Goal: Task Accomplishment & Management: Manage account settings

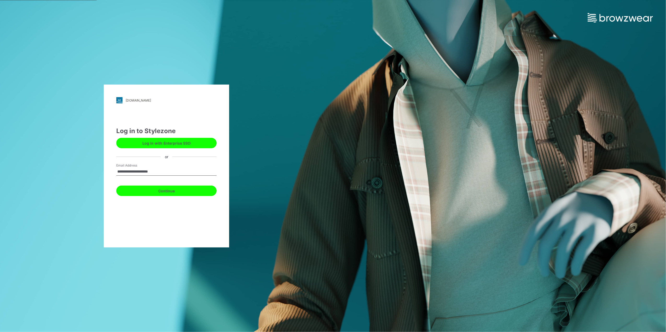
click at [153, 189] on button "Continue" at bounding box center [166, 191] width 100 height 10
click at [183, 192] on button "Continue" at bounding box center [166, 191] width 100 height 10
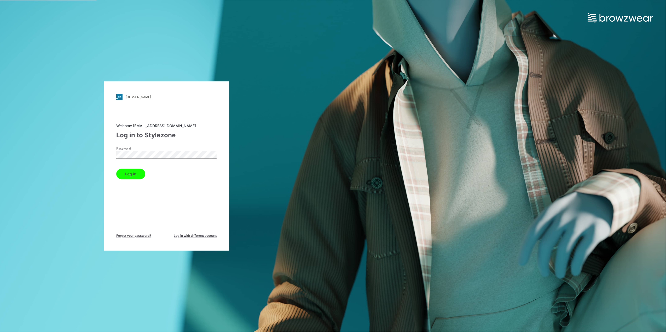
click at [125, 175] on button "Log in" at bounding box center [130, 174] width 29 height 10
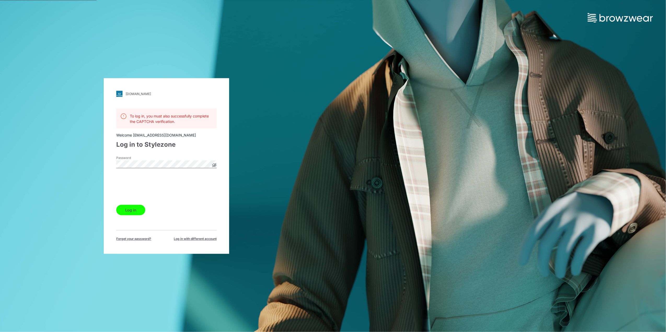
click at [126, 211] on button "Log in" at bounding box center [130, 210] width 29 height 10
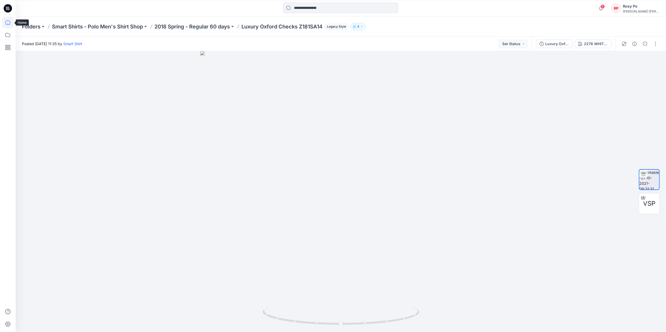
click at [11, 24] on icon at bounding box center [7, 22] width 11 height 11
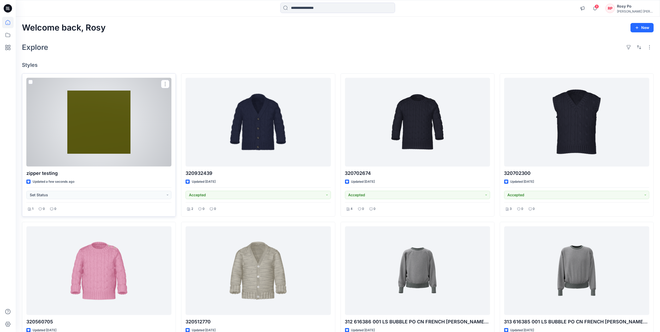
drag, startPoint x: 96, startPoint y: 124, endPoint x: 131, endPoint y: 94, distance: 45.2
click at [131, 94] on div at bounding box center [98, 122] width 145 height 89
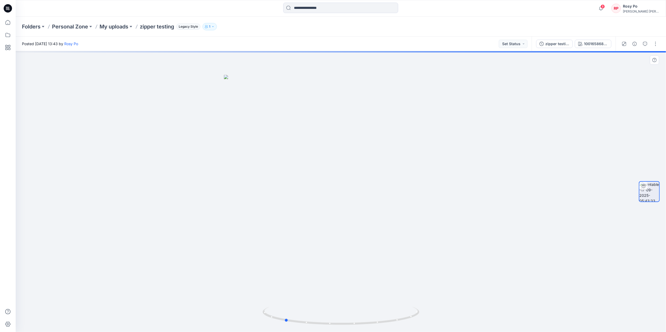
drag, startPoint x: 348, startPoint y: 215, endPoint x: 312, endPoint y: 201, distance: 38.7
click at [312, 201] on div at bounding box center [341, 191] width 650 height 281
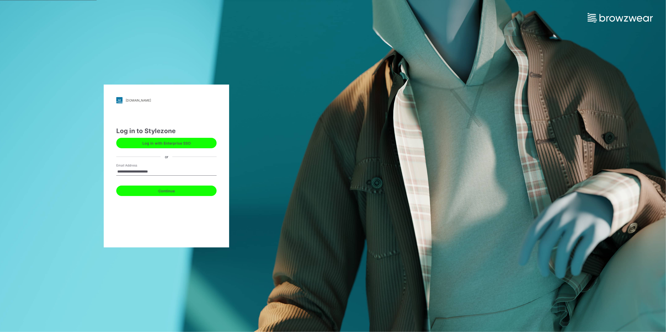
drag, startPoint x: 0, startPoint y: 0, endPoint x: 176, endPoint y: 186, distance: 255.9
click at [176, 186] on button "Continue" at bounding box center [166, 191] width 100 height 10
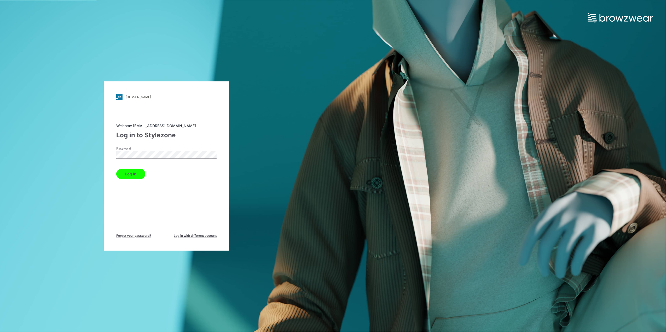
click at [129, 150] on label "Password" at bounding box center [134, 149] width 37 height 5
click at [127, 172] on button "Log in" at bounding box center [130, 174] width 29 height 10
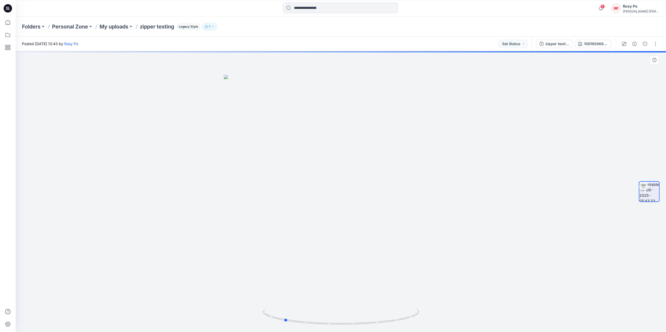
drag, startPoint x: 246, startPoint y: 209, endPoint x: 255, endPoint y: 214, distance: 10.4
click at [178, 208] on div at bounding box center [341, 191] width 650 height 281
click at [326, 224] on div at bounding box center [341, 191] width 650 height 281
drag, startPoint x: 378, startPoint y: 292, endPoint x: 239, endPoint y: 285, distance: 139.2
click at [239, 285] on div at bounding box center [341, 191] width 650 height 281
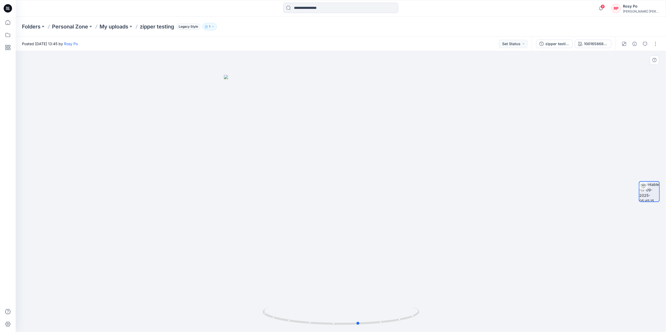
drag, startPoint x: 367, startPoint y: 254, endPoint x: 524, endPoint y: 272, distance: 158.7
click at [524, 272] on div at bounding box center [341, 191] width 650 height 281
click at [654, 46] on button "button" at bounding box center [655, 44] width 8 height 8
click at [650, 54] on button "Edit" at bounding box center [633, 56] width 48 height 10
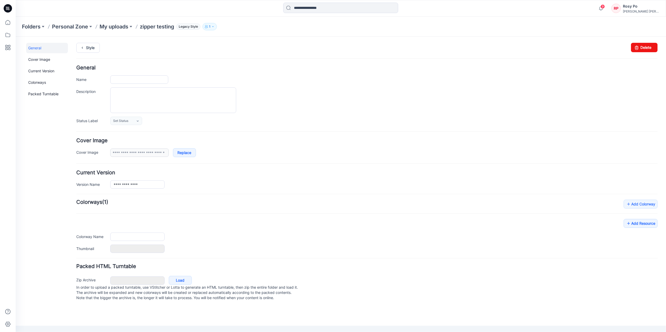
type input "**********"
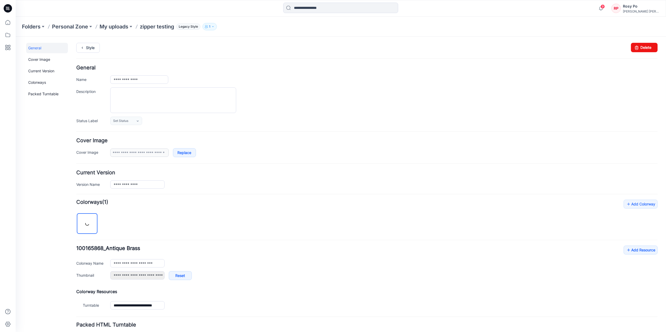
click at [359, 134] on form "**********" at bounding box center [366, 213] width 581 height 296
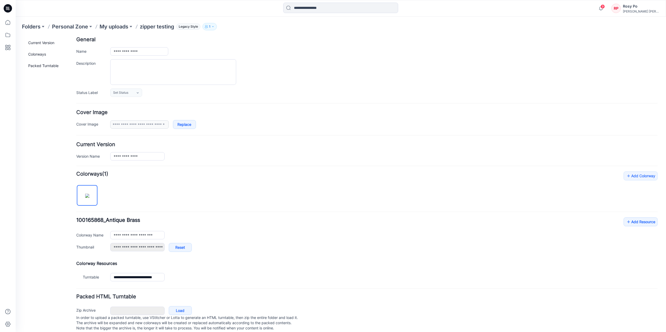
scroll to position [41, 0]
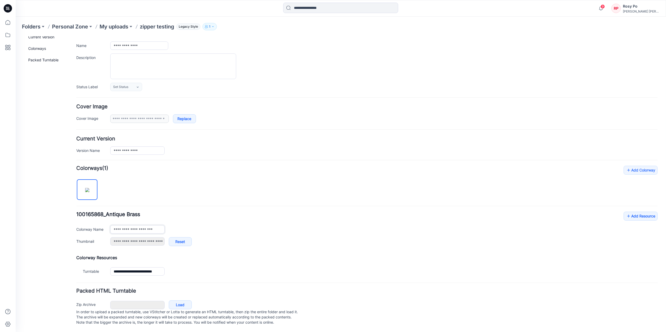
click at [126, 225] on input "**********" at bounding box center [137, 229] width 54 height 8
click at [343, 166] on h4 "Add Colorway Colorways (1)" at bounding box center [366, 168] width 581 height 5
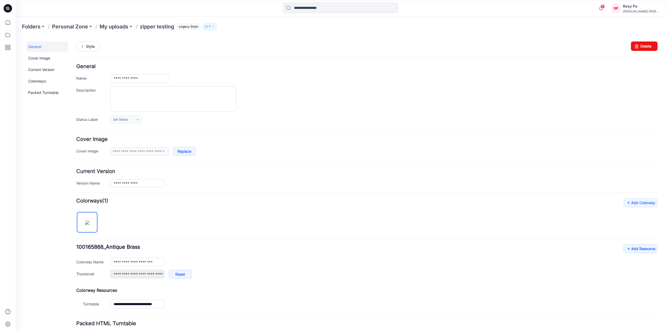
scroll to position [0, 0]
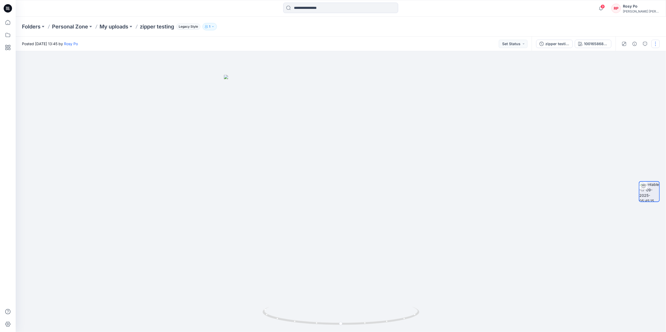
click at [657, 43] on button "button" at bounding box center [655, 44] width 8 height 8
click at [626, 54] on button "Edit" at bounding box center [633, 56] width 48 height 10
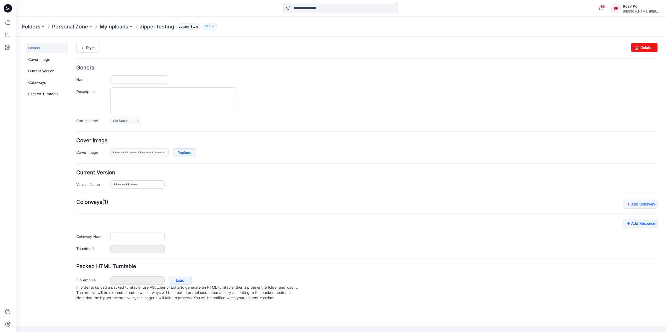
type input "**********"
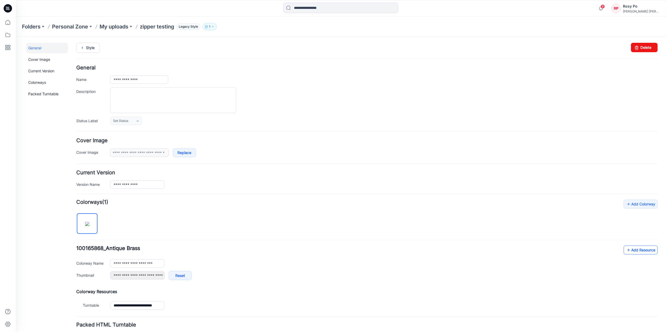
click at [635, 253] on link "Add Resource" at bounding box center [640, 249] width 34 height 9
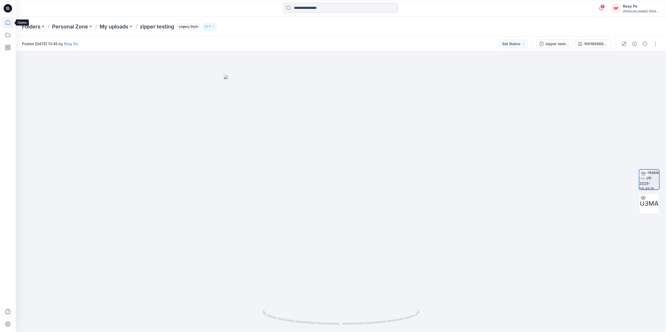
click at [5, 21] on icon at bounding box center [7, 22] width 11 height 11
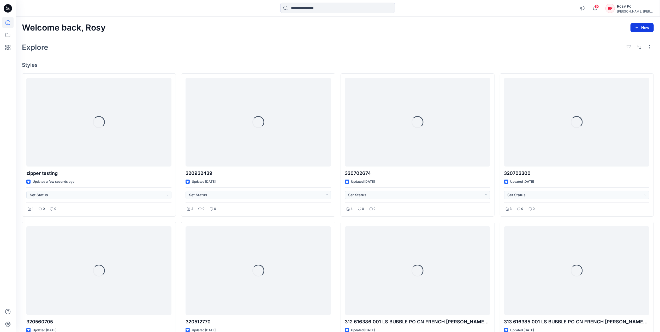
click at [645, 28] on button "New" at bounding box center [642, 27] width 23 height 9
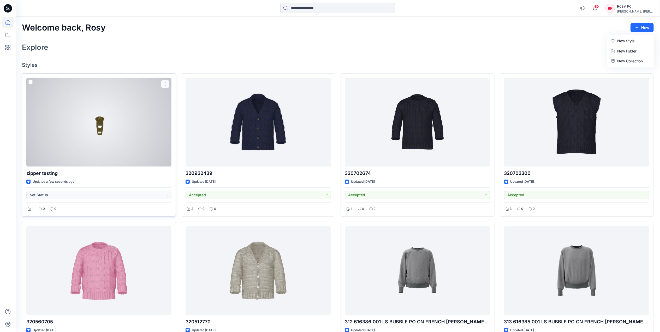
click at [165, 84] on button "button" at bounding box center [165, 84] width 8 height 8
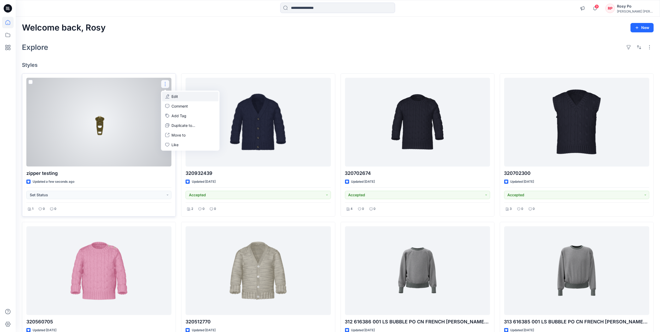
click at [201, 95] on button "Edit" at bounding box center [190, 97] width 56 height 10
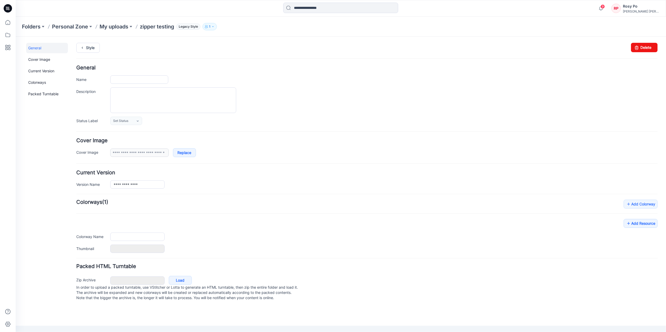
type input "**********"
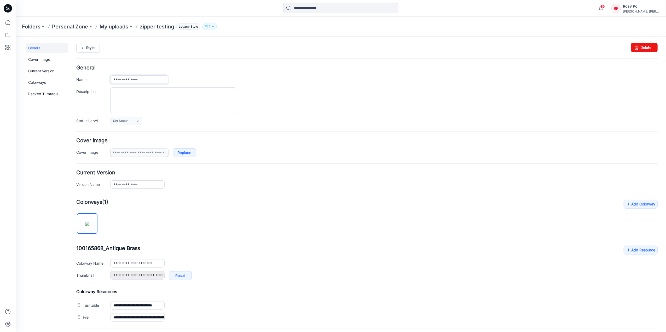
click at [138, 79] on input "**********" at bounding box center [139, 79] width 58 height 8
drag, startPoint x: 142, startPoint y: 79, endPoint x: 52, endPoint y: 66, distance: 91.0
click at [52, 66] on div "**********" at bounding box center [337, 207] width 644 height 342
paste input "**********"
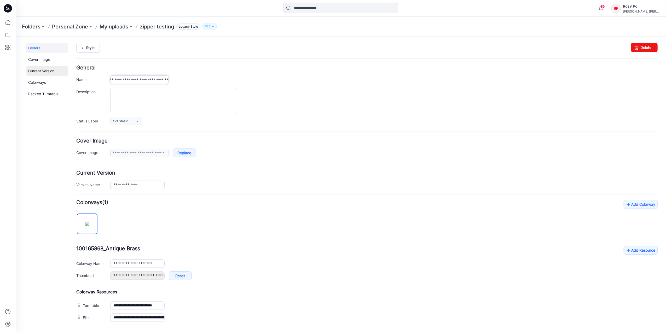
type input "**********"
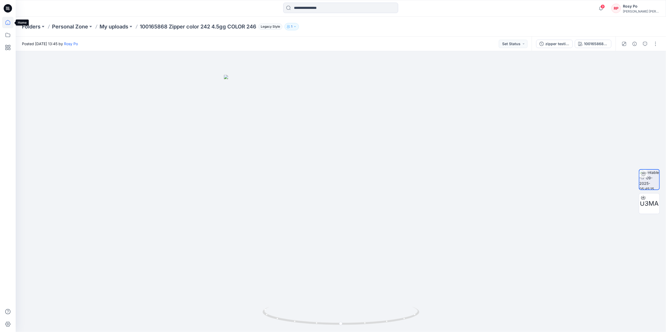
click at [6, 25] on icon at bounding box center [7, 22] width 11 height 11
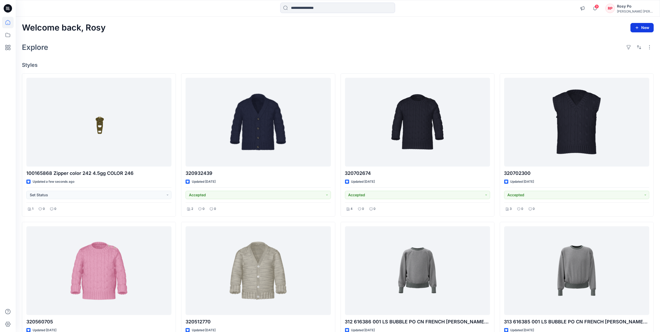
click at [647, 27] on button "New" at bounding box center [642, 27] width 23 height 9
click at [637, 52] on p "New Folder" at bounding box center [627, 50] width 19 height 5
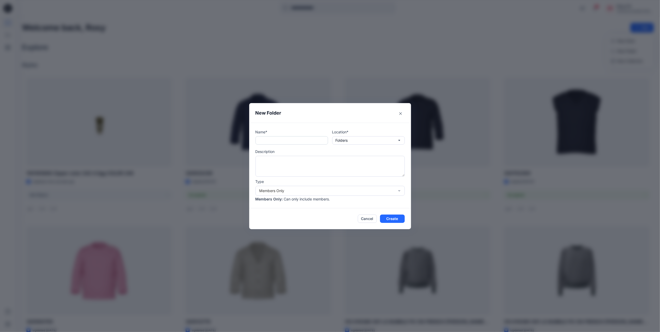
click at [302, 140] on input "text" at bounding box center [292, 140] width 73 height 8
type input "*"
click at [303, 141] on input "text" at bounding box center [292, 140] width 73 height 8
type input "**********"
click at [393, 218] on button "Create" at bounding box center [392, 219] width 25 height 8
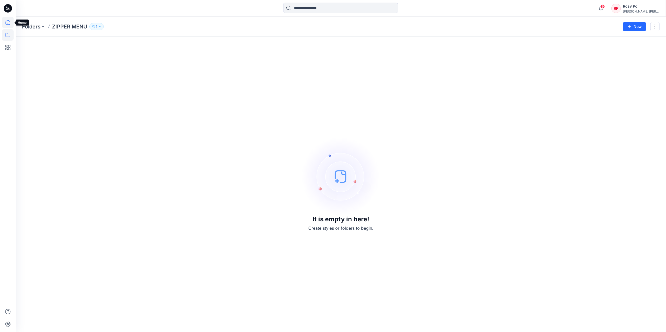
click at [8, 25] on icon at bounding box center [7, 22] width 11 height 11
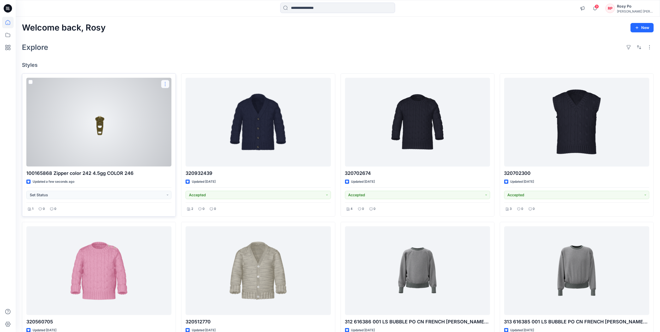
click at [166, 87] on button "button" at bounding box center [165, 84] width 8 height 8
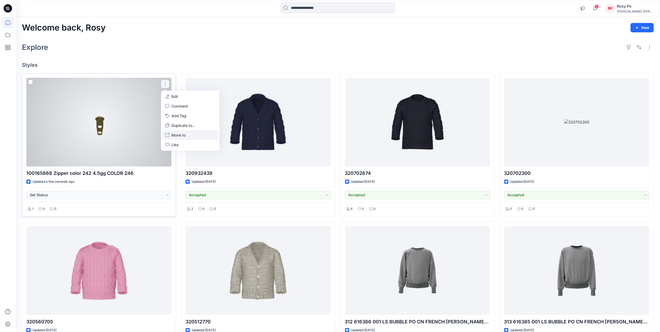
click at [189, 134] on button "Move to" at bounding box center [190, 135] width 56 height 10
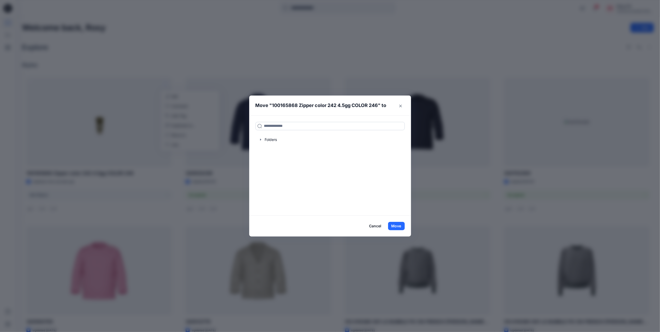
click at [295, 128] on input at bounding box center [330, 126] width 149 height 8
click at [405, 106] on button "Close" at bounding box center [401, 106] width 8 height 8
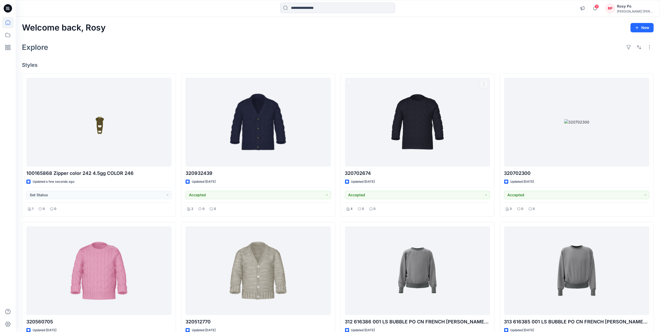
click at [397, 59] on div "Welcome back, Rosy New Explore Styles 100165868 Zipper color 242 4.5gg COLOR 24…" at bounding box center [338, 278] width 645 height 523
click at [11, 34] on icon at bounding box center [7, 34] width 11 height 11
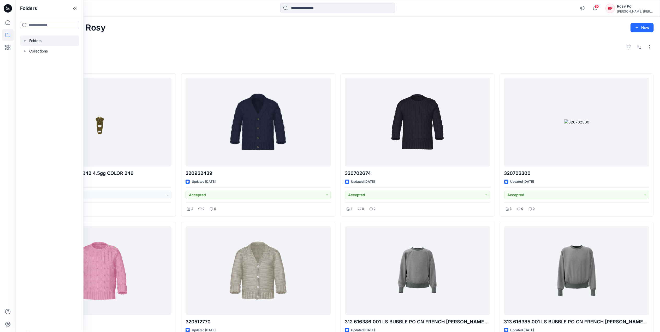
click at [46, 42] on div at bounding box center [50, 41] width 60 height 10
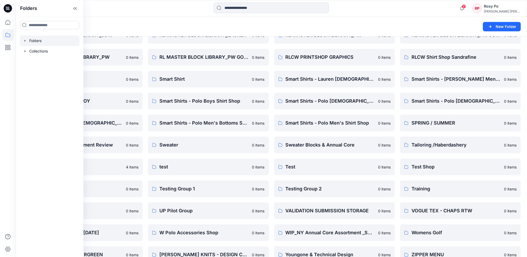
scroll to position [591, 0]
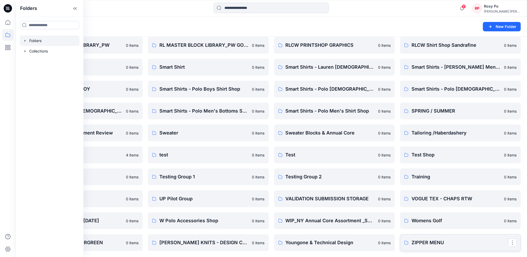
click at [432, 241] on p "ZIPPER MENU" at bounding box center [459, 242] width 97 height 7
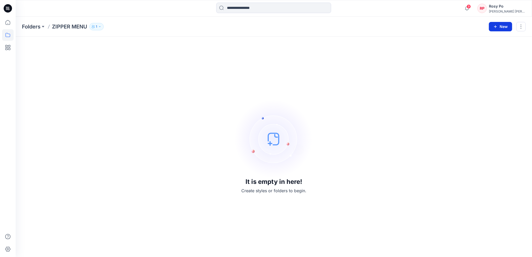
click at [502, 26] on button "New" at bounding box center [500, 26] width 23 height 9
click at [482, 42] on p "New Style" at bounding box center [484, 40] width 17 height 6
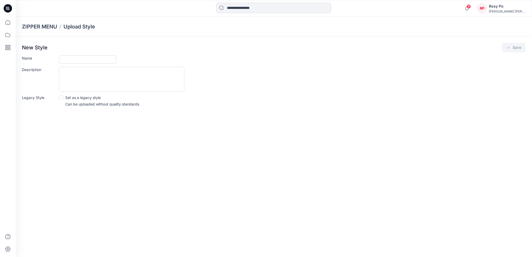
click at [93, 58] on input "Name" at bounding box center [87, 59] width 57 height 8
type input "*"
type input "***"
click at [502, 43] on button "Save" at bounding box center [514, 47] width 24 height 9
click at [520, 49] on button "Save" at bounding box center [514, 47] width 24 height 9
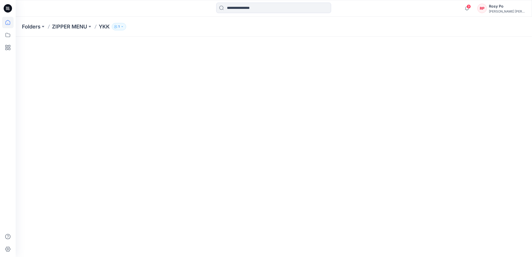
drag, startPoint x: 11, startPoint y: 24, endPoint x: 13, endPoint y: 28, distance: 4.7
click at [11, 24] on icon at bounding box center [7, 22] width 11 height 11
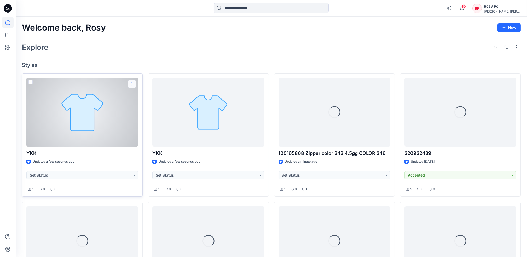
click at [132, 84] on button "button" at bounding box center [132, 84] width 8 height 8
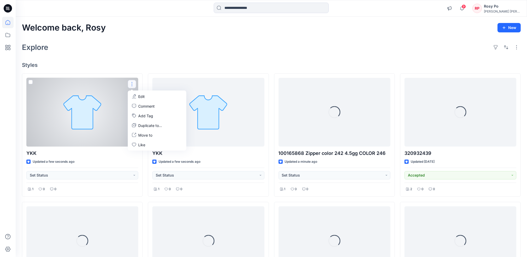
click at [160, 50] on div "Explore" at bounding box center [271, 47] width 499 height 13
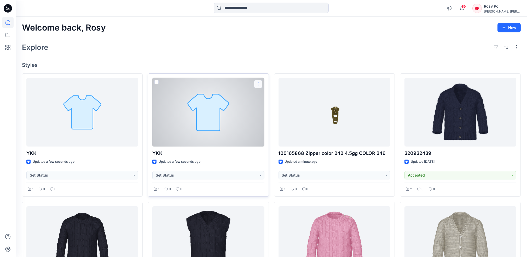
click at [258, 84] on button "button" at bounding box center [258, 84] width 8 height 8
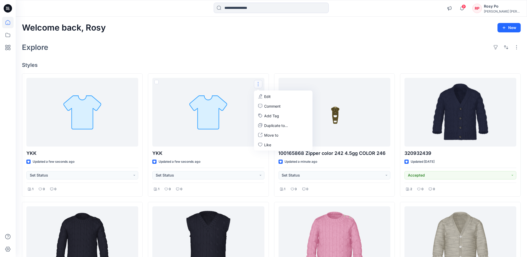
click at [282, 54] on div "Welcome back, Rosy New Explore Styles YKK Updated a few seconds ago Set Status …" at bounding box center [271, 248] width 511 height 462
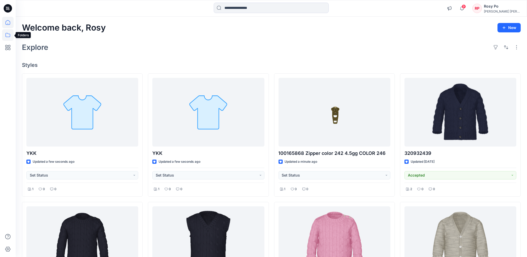
click at [4, 34] on icon at bounding box center [7, 34] width 11 height 11
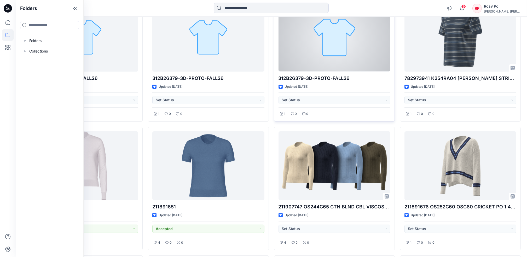
scroll to position [500, 0]
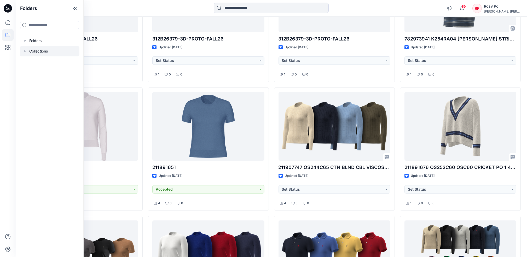
click at [34, 51] on div at bounding box center [50, 51] width 60 height 10
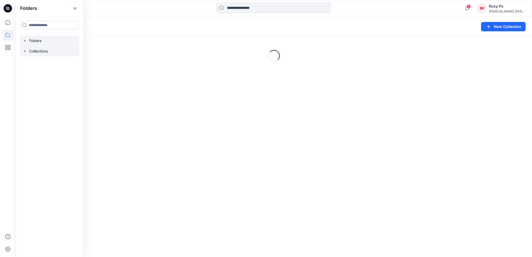
click at [47, 41] on div at bounding box center [50, 41] width 60 height 10
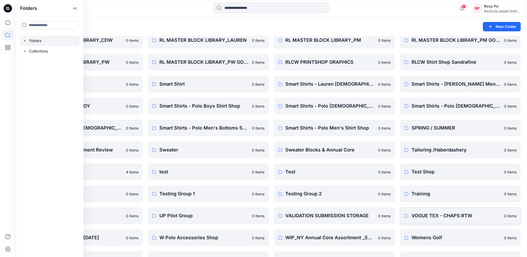
scroll to position [591, 0]
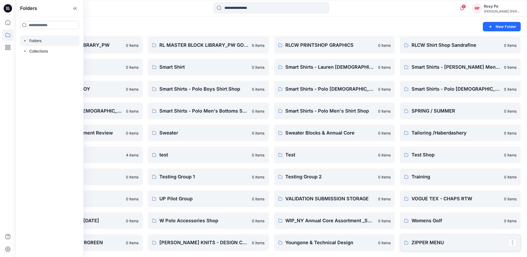
click at [462, 246] on p "ZIPPER MENU" at bounding box center [459, 242] width 97 height 7
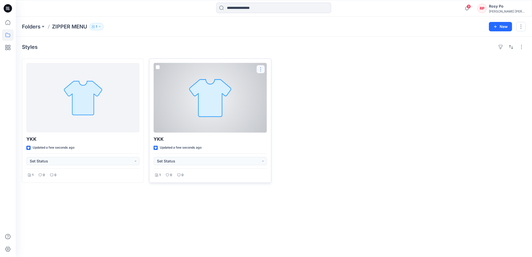
click at [258, 70] on button "button" at bounding box center [260, 69] width 8 height 8
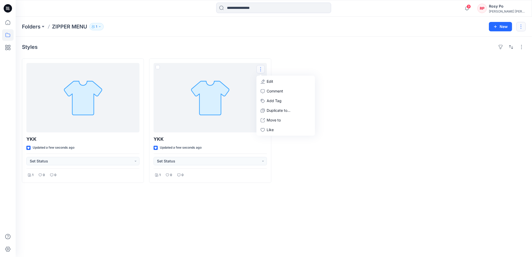
click at [519, 27] on button "button" at bounding box center [520, 26] width 9 height 9
click at [464, 149] on div at bounding box center [465, 120] width 122 height 124
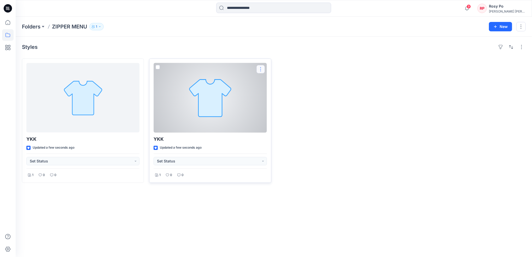
click at [258, 71] on button "button" at bounding box center [260, 69] width 8 height 8
click at [272, 82] on p "Edit" at bounding box center [270, 81] width 7 height 5
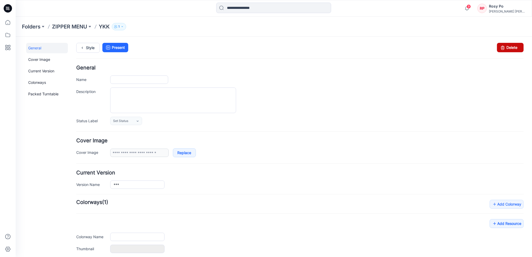
type input "***"
type input "**********"
drag, startPoint x: 513, startPoint y: 45, endPoint x: 312, endPoint y: 68, distance: 201.7
click at [513, 45] on link "Delete" at bounding box center [510, 47] width 27 height 9
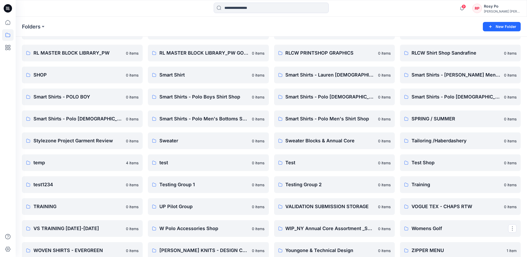
scroll to position [591, 0]
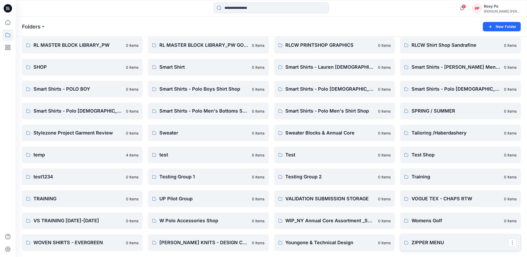
click at [451, 243] on p "ZIPPER MENU" at bounding box center [459, 242] width 97 height 7
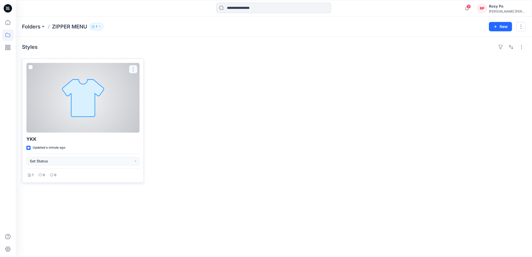
click at [132, 67] on button "button" at bounding box center [133, 69] width 8 height 8
click at [149, 81] on button "Edit" at bounding box center [158, 82] width 56 height 10
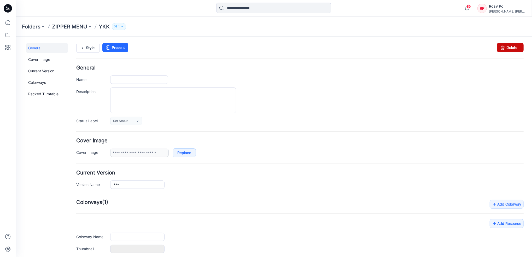
type input "***"
type input "**********"
click at [511, 48] on link "Delete" at bounding box center [510, 47] width 27 height 9
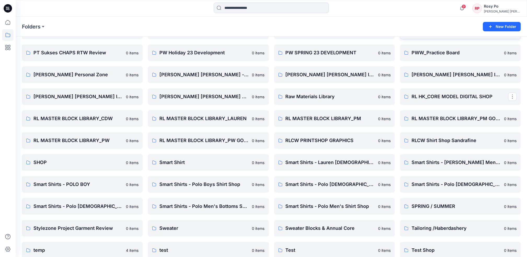
scroll to position [591, 0]
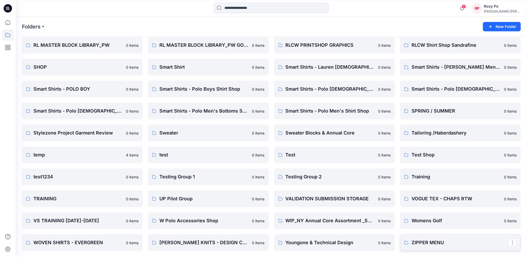
click at [449, 244] on p "ZIPPER MENU" at bounding box center [459, 242] width 97 height 7
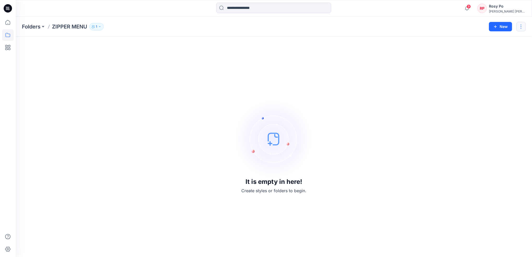
click at [517, 25] on button "button" at bounding box center [520, 26] width 9 height 9
click at [501, 26] on button "New" at bounding box center [500, 26] width 23 height 9
click at [488, 51] on p "New Folder" at bounding box center [485, 49] width 19 height 5
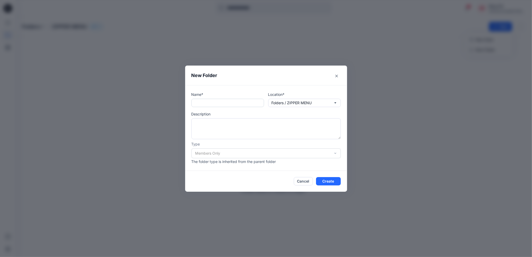
click at [223, 103] on input "text" at bounding box center [227, 103] width 73 height 8
type input "***"
click at [332, 180] on button "Create" at bounding box center [328, 181] width 25 height 8
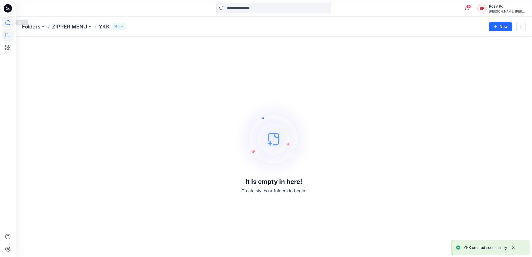
click at [8, 22] on icon at bounding box center [7, 22] width 11 height 11
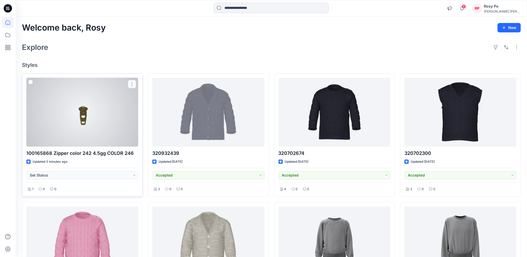
click at [133, 86] on button "button" at bounding box center [132, 84] width 8 height 8
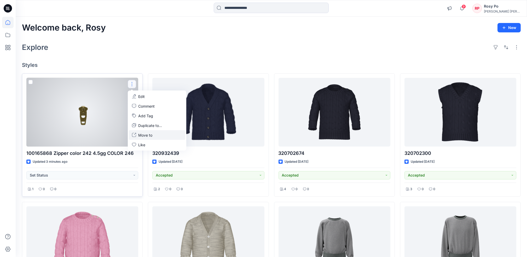
click at [149, 136] on p "Move to" at bounding box center [145, 134] width 14 height 5
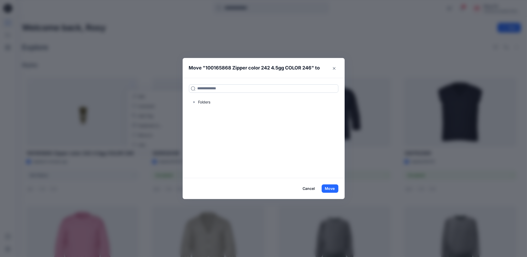
click at [251, 89] on input at bounding box center [263, 88] width 149 height 8
type input "***"
click at [230, 103] on div "YKK Folders ZIPPER MENU" at bounding box center [213, 103] width 44 height 12
click at [204, 98] on mark "YKK" at bounding box center [201, 99] width 8 height 7
click at [331, 187] on button "Move" at bounding box center [329, 188] width 17 height 8
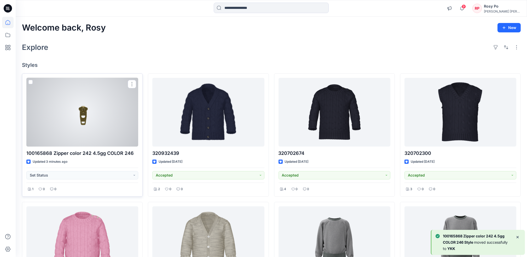
click at [107, 90] on div at bounding box center [82, 112] width 112 height 69
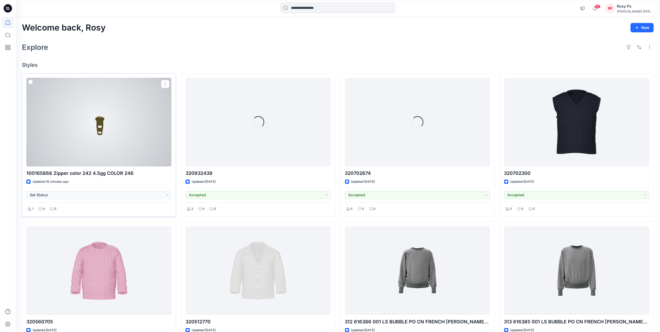
click at [134, 129] on div at bounding box center [98, 122] width 145 height 89
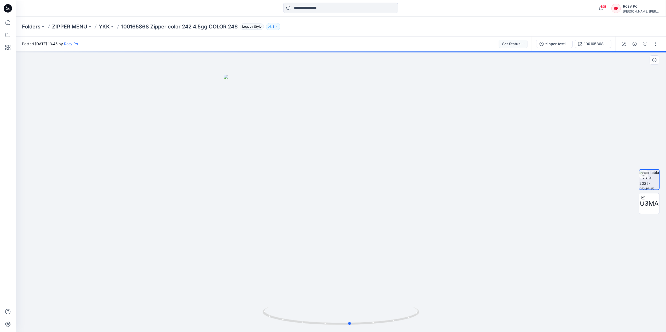
drag, startPoint x: 364, startPoint y: 234, endPoint x: 217, endPoint y: 230, distance: 147.6
click at [217, 230] on div at bounding box center [341, 191] width 650 height 281
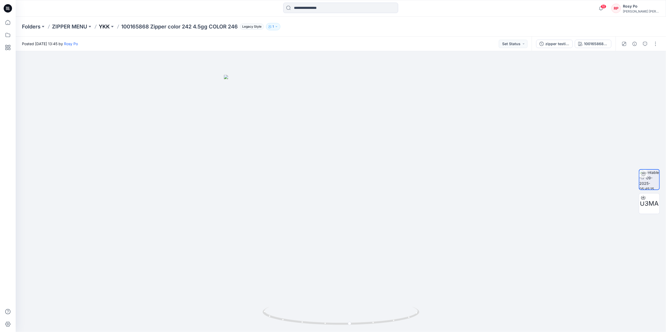
click at [106, 28] on p "YKK" at bounding box center [104, 26] width 11 height 7
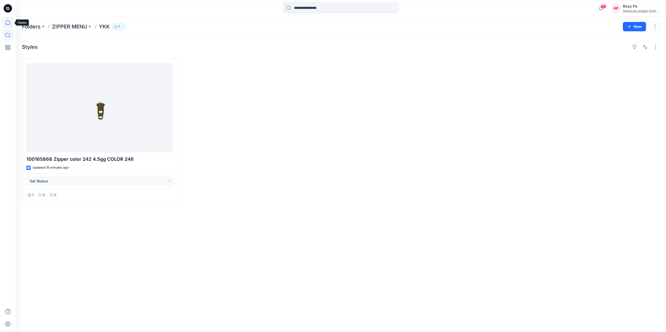
click at [9, 24] on icon at bounding box center [7, 22] width 11 height 11
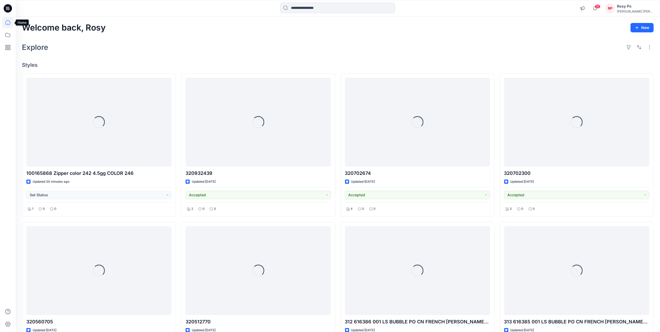
click at [11, 19] on icon at bounding box center [7, 22] width 11 height 11
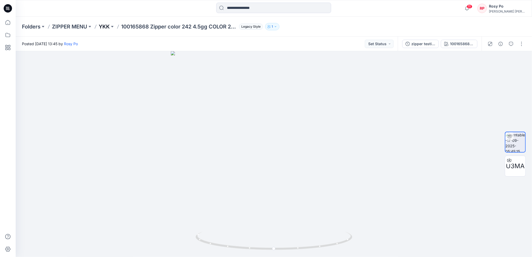
click at [108, 27] on p "YKK" at bounding box center [104, 26] width 11 height 7
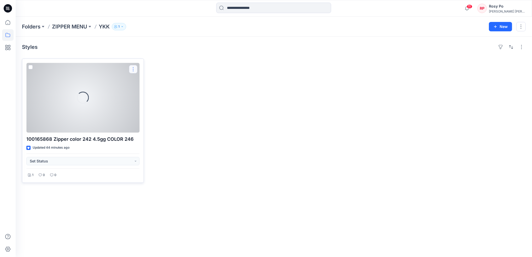
click at [131, 71] on button "button" at bounding box center [133, 69] width 8 height 8
click at [150, 81] on button "Edit" at bounding box center [158, 82] width 56 height 10
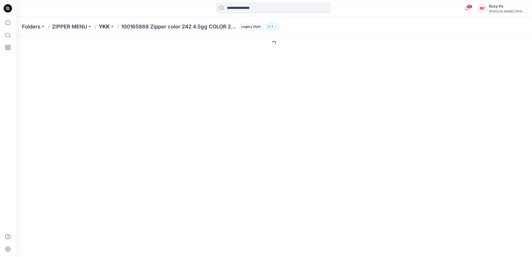
click at [104, 24] on p "YKK" at bounding box center [104, 26] width 11 height 7
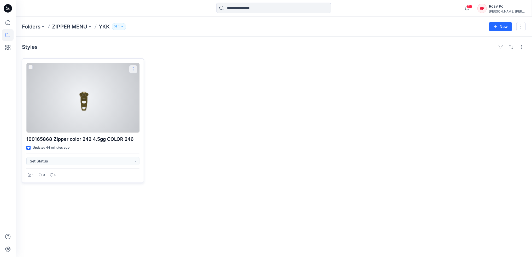
click at [135, 69] on button "button" at bounding box center [133, 69] width 8 height 8
click at [145, 81] on p "Edit" at bounding box center [142, 81] width 7 height 5
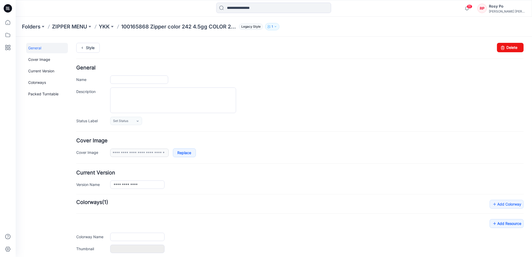
type input "**********"
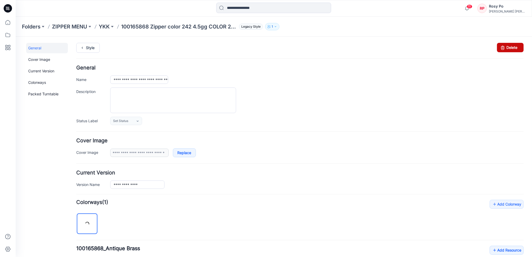
click at [508, 50] on link "Delete" at bounding box center [510, 47] width 27 height 9
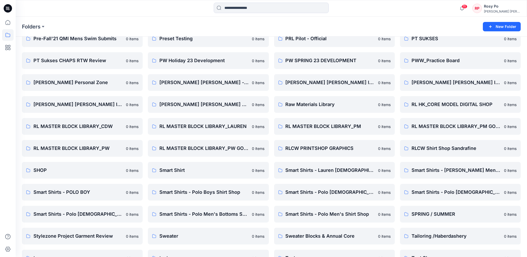
scroll to position [591, 0]
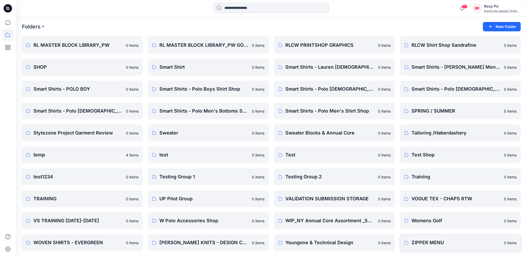
click at [441, 242] on p "ZIPPER MENU" at bounding box center [455, 242] width 89 height 7
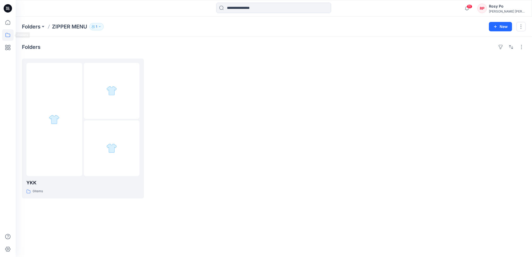
click at [6, 36] on icon at bounding box center [7, 34] width 11 height 11
click at [8, 23] on icon at bounding box center [7, 22] width 11 height 11
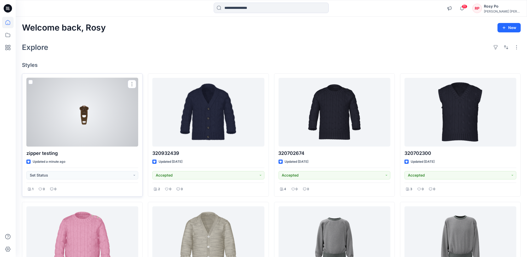
click at [88, 119] on div at bounding box center [82, 112] width 112 height 69
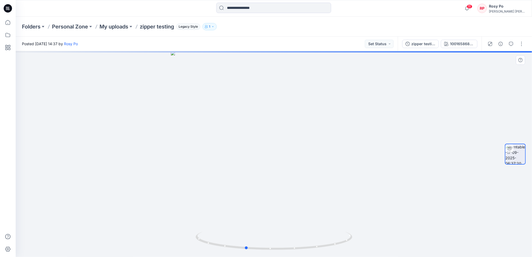
drag, startPoint x: 303, startPoint y: 195, endPoint x: 432, endPoint y: 197, distance: 128.8
click at [432, 197] on div at bounding box center [274, 154] width 516 height 206
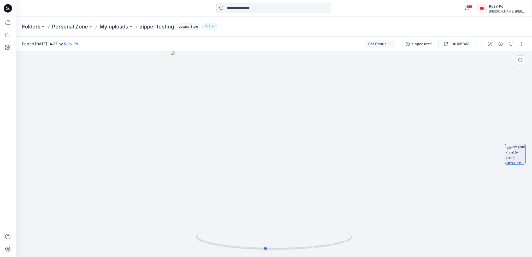
drag, startPoint x: 270, startPoint y: 163, endPoint x: 446, endPoint y: 179, distance: 177.3
click at [446, 179] on div at bounding box center [274, 154] width 516 height 206
click at [521, 43] on button "button" at bounding box center [521, 44] width 8 height 8
click at [495, 57] on button "Edit" at bounding box center [495, 56] width 48 height 10
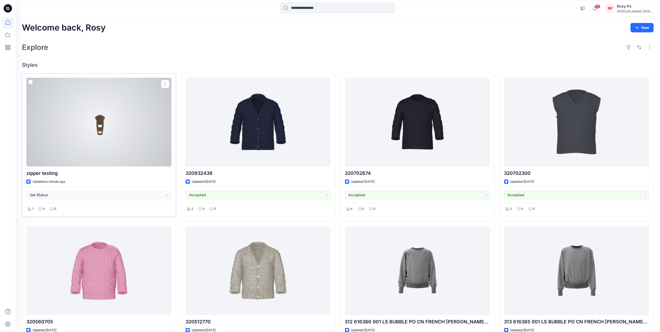
click at [110, 130] on div at bounding box center [98, 122] width 145 height 89
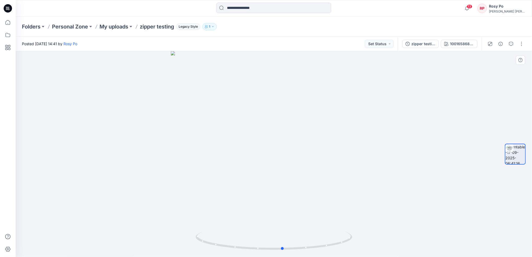
drag, startPoint x: 337, startPoint y: 174, endPoint x: 192, endPoint y: 178, distance: 144.7
click at [192, 178] on div at bounding box center [274, 154] width 516 height 206
drag, startPoint x: 296, startPoint y: 199, endPoint x: 161, endPoint y: 195, distance: 134.6
click at [161, 195] on div at bounding box center [274, 154] width 516 height 206
click at [524, 45] on button "button" at bounding box center [521, 44] width 8 height 8
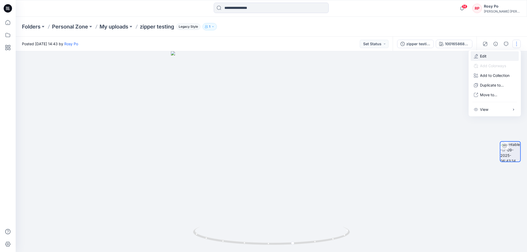
click at [503, 54] on button "Edit" at bounding box center [495, 56] width 48 height 10
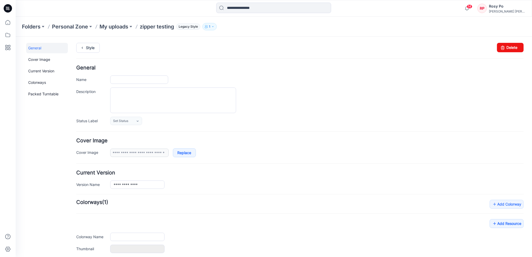
type input "**********"
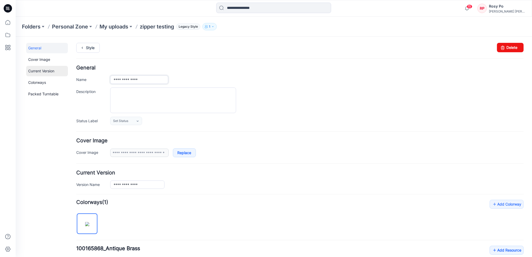
drag, startPoint x: 140, startPoint y: 79, endPoint x: 47, endPoint y: 70, distance: 93.4
click at [47, 70] on div "**********" at bounding box center [270, 201] width 510 height 330
click at [237, 84] on div "**********" at bounding box center [299, 95] width 447 height 60
click at [9, 20] on icon at bounding box center [7, 22] width 11 height 11
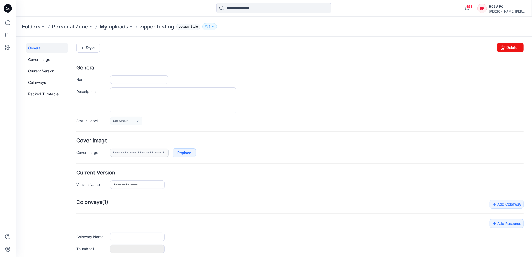
type input "**********"
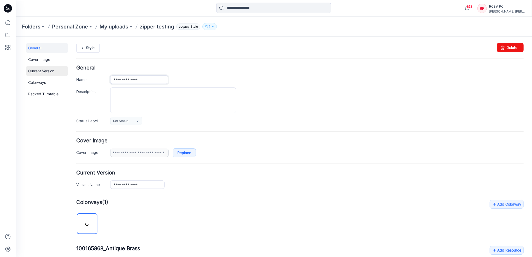
drag, startPoint x: 105, startPoint y: 79, endPoint x: 52, endPoint y: 74, distance: 52.9
click at [50, 74] on div "**********" at bounding box center [270, 201] width 510 height 330
paste input "**********"
drag, startPoint x: 133, startPoint y: 81, endPoint x: 174, endPoint y: 83, distance: 41.1
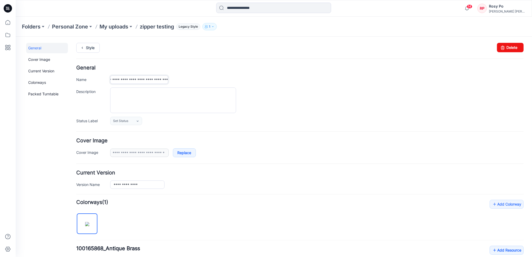
click at [174, 83] on div "**********" at bounding box center [316, 79] width 413 height 8
click at [161, 80] on input "**********" at bounding box center [139, 79] width 58 height 8
drag, startPoint x: 155, startPoint y: 79, endPoint x: 190, endPoint y: 76, distance: 35.1
click at [190, 76] on div "**********" at bounding box center [316, 79] width 413 height 8
click at [166, 80] on input "**********" at bounding box center [139, 79] width 58 height 8
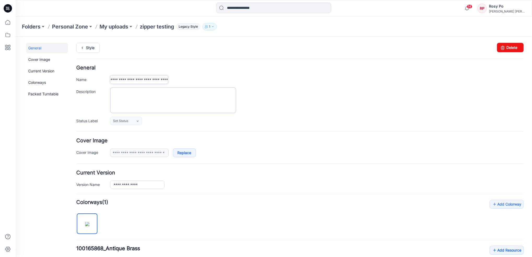
paste input "*********"
type input "**********"
click at [227, 70] on div "**********" at bounding box center [299, 95] width 447 height 60
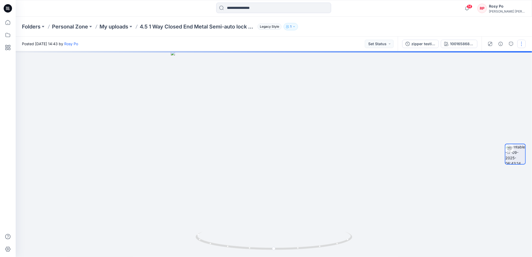
click at [523, 43] on button "button" at bounding box center [521, 44] width 8 height 8
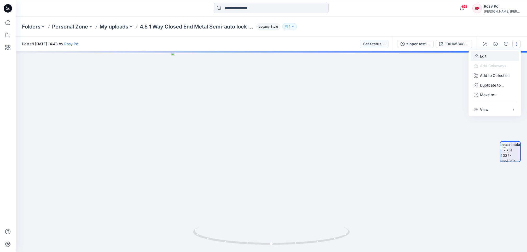
click at [506, 55] on button "Edit" at bounding box center [495, 56] width 48 height 10
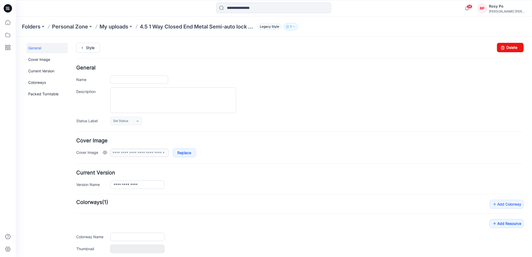
type input "**********"
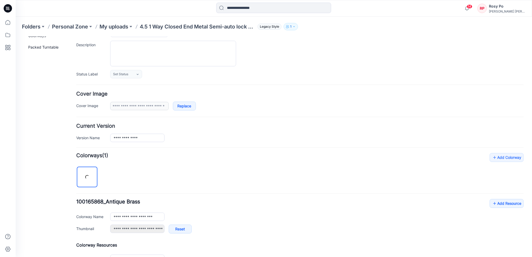
scroll to position [115, 0]
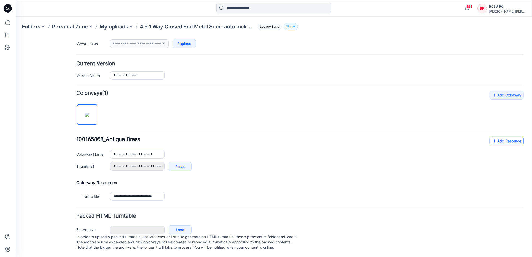
click at [505, 137] on link "Add Resource" at bounding box center [506, 140] width 34 height 9
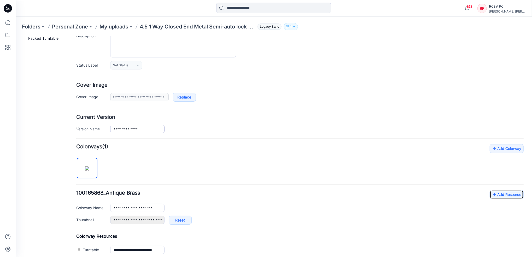
scroll to position [0, 0]
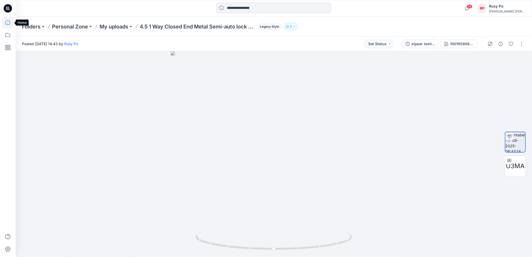
drag, startPoint x: 4, startPoint y: 26, endPoint x: 6, endPoint y: 28, distance: 3.1
click at [4, 26] on icon at bounding box center [7, 22] width 11 height 11
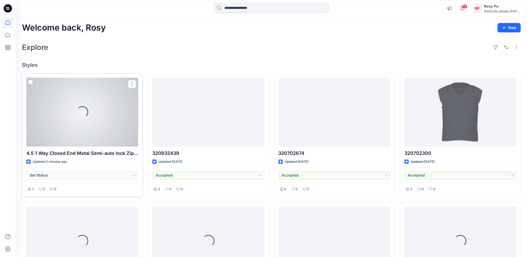
click at [133, 86] on button "button" at bounding box center [132, 84] width 8 height 8
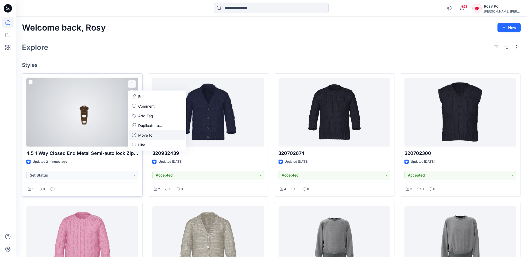
click at [151, 136] on p "Move to" at bounding box center [145, 134] width 14 height 5
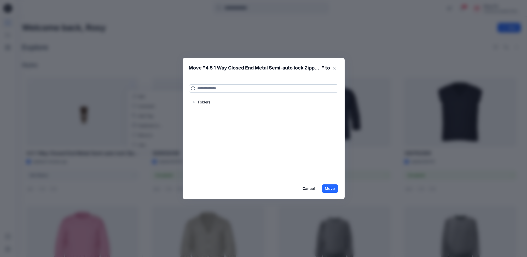
click at [217, 91] on input at bounding box center [263, 88] width 149 height 8
type input "***"
click at [217, 103] on p "ZIPPER MENU" at bounding box center [223, 105] width 21 height 5
click at [203, 99] on mark "YKK" at bounding box center [201, 99] width 8 height 7
click at [332, 188] on button "Move" at bounding box center [329, 188] width 17 height 8
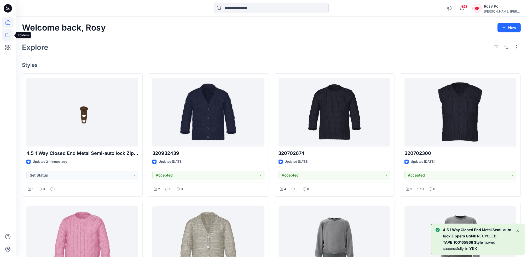
click at [7, 33] on icon at bounding box center [7, 35] width 5 height 4
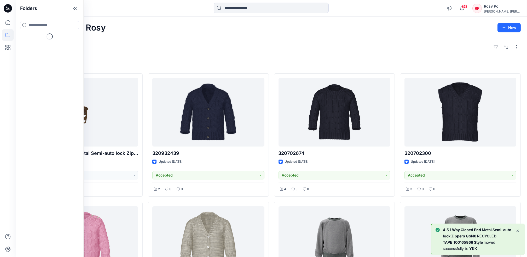
click at [136, 22] on div "Welcome back, Rosy New Explore Styles 4.5 1 Way Closed End Metal Semi-auto lock…" at bounding box center [271, 248] width 511 height 462
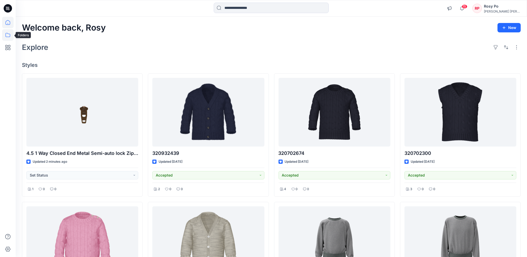
click at [6, 35] on icon at bounding box center [7, 34] width 11 height 11
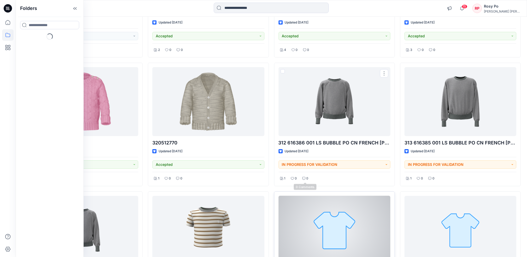
scroll to position [222, 0]
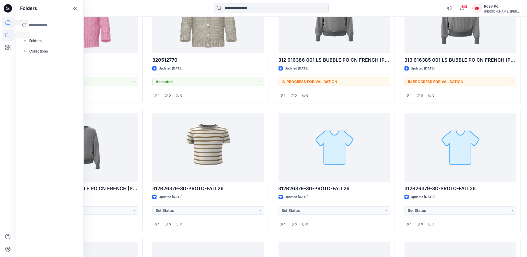
click at [9, 24] on icon at bounding box center [7, 22] width 11 height 11
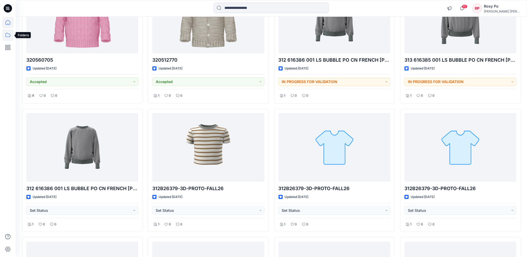
click at [12, 38] on icon at bounding box center [7, 34] width 11 height 11
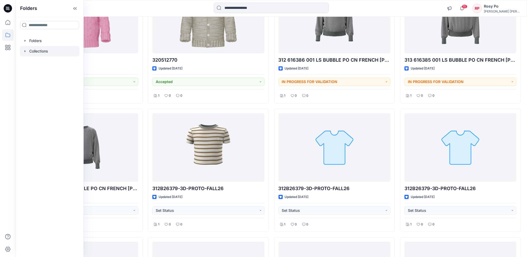
click at [32, 51] on div at bounding box center [50, 51] width 60 height 10
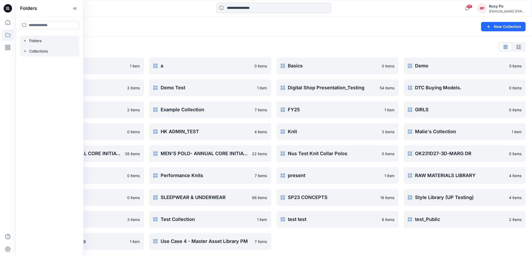
click at [65, 41] on div at bounding box center [50, 41] width 60 height 10
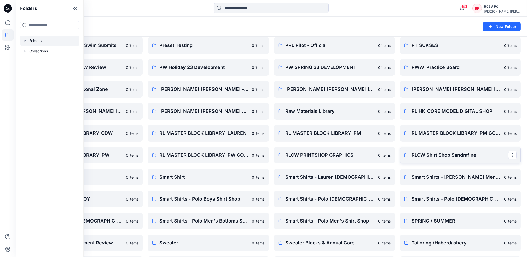
scroll to position [591, 0]
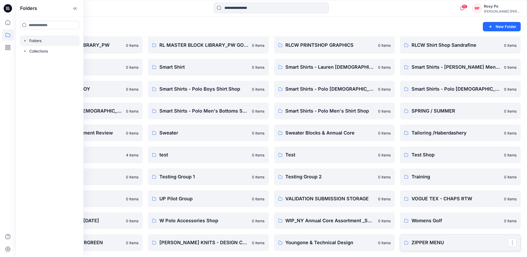
click at [440, 241] on p "ZIPPER MENU" at bounding box center [459, 242] width 97 height 7
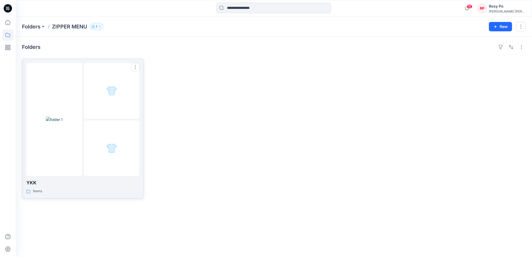
click at [78, 127] on div at bounding box center [54, 119] width 56 height 113
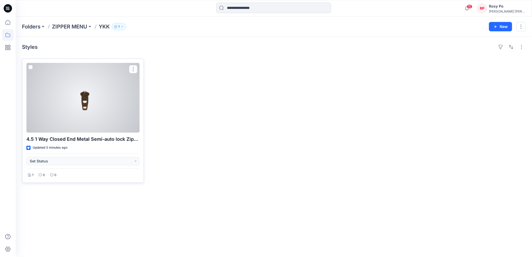
click at [85, 105] on div at bounding box center [82, 97] width 113 height 69
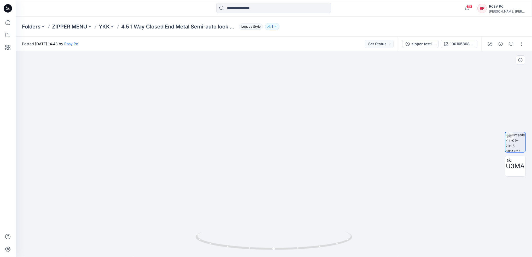
drag, startPoint x: 287, startPoint y: 186, endPoint x: 218, endPoint y: 197, distance: 69.3
click at [203, 188] on img at bounding box center [274, 148] width 234 height 218
drag, startPoint x: 303, startPoint y: 245, endPoint x: 314, endPoint y: 239, distance: 12.6
click at [314, 239] on icon at bounding box center [275, 242] width 158 height 20
drag, startPoint x: 293, startPoint y: 234, endPoint x: 307, endPoint y: 235, distance: 13.4
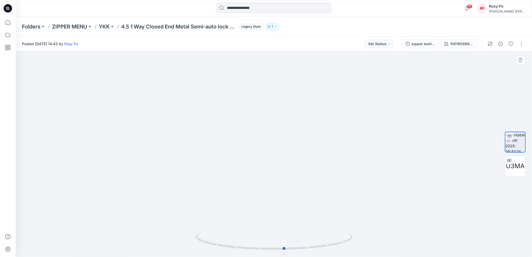
click at [307, 235] on icon at bounding box center [275, 242] width 158 height 20
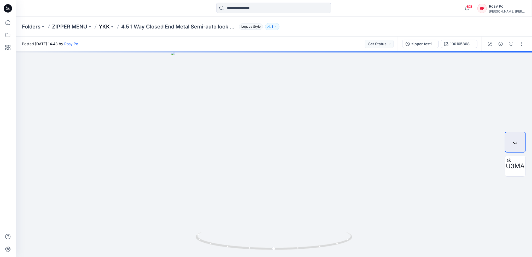
click at [104, 25] on p "YKK" at bounding box center [104, 26] width 11 height 7
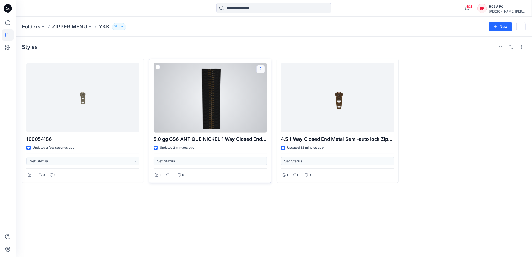
click at [263, 69] on button "button" at bounding box center [260, 69] width 8 height 8
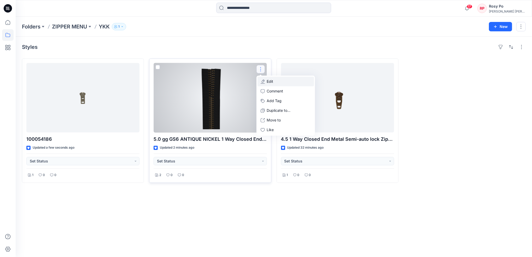
click at [277, 79] on button "Edit" at bounding box center [286, 82] width 56 height 10
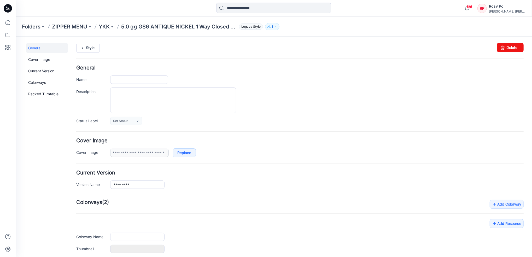
type input "**********"
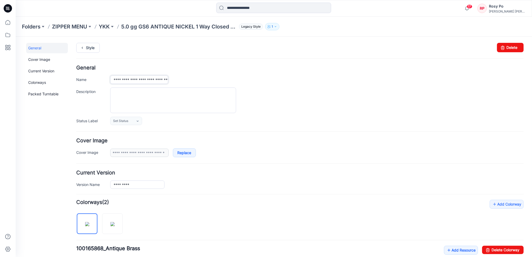
scroll to position [0, 139]
drag, startPoint x: 113, startPoint y: 78, endPoint x: 257, endPoint y: 84, distance: 143.8
click at [256, 84] on div "**********" at bounding box center [299, 95] width 447 height 60
click at [499, 50] on icon at bounding box center [502, 47] width 7 height 9
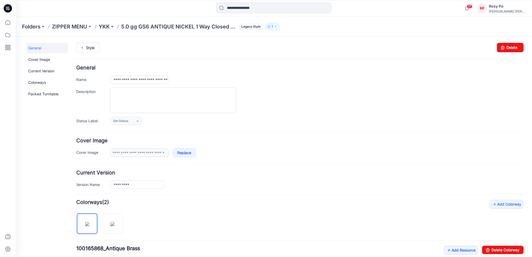
click at [138, 25] on p "5.0 gg GS6 ANTIQUE NICKEL 1 Way Closed End Metal Semi-auto lock Zipper ANTIQUE …" at bounding box center [179, 26] width 116 height 7
click at [109, 27] on p "YKK" at bounding box center [104, 26] width 11 height 7
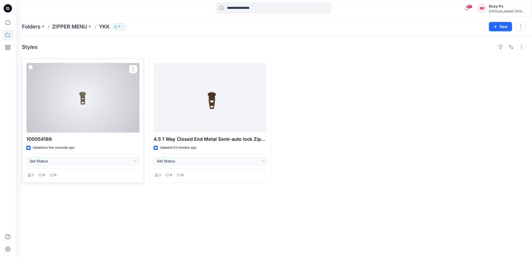
click at [91, 100] on div at bounding box center [82, 97] width 113 height 69
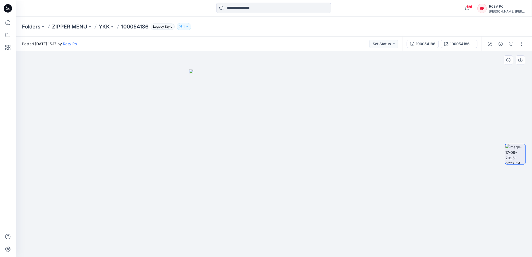
drag, startPoint x: 295, startPoint y: 158, endPoint x: 244, endPoint y: 159, distance: 50.9
click at [244, 159] on img at bounding box center [274, 163] width 170 height 188
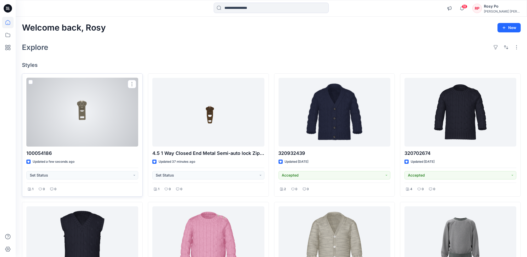
click at [82, 116] on div at bounding box center [82, 112] width 112 height 69
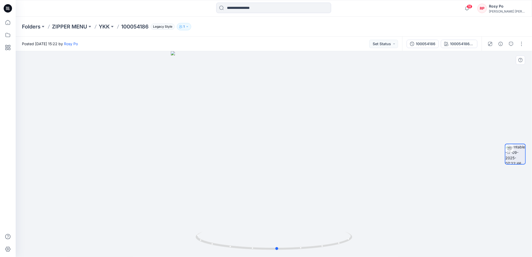
drag, startPoint x: 324, startPoint y: 209, endPoint x: 177, endPoint y: 204, distance: 146.9
click at [177, 204] on div at bounding box center [274, 154] width 516 height 206
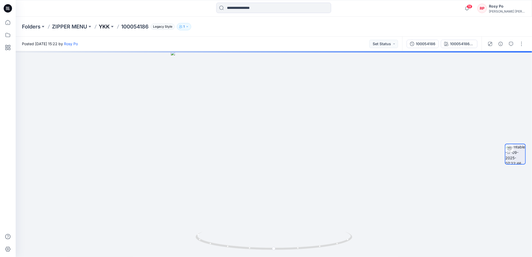
click at [101, 26] on p "YKK" at bounding box center [104, 26] width 11 height 7
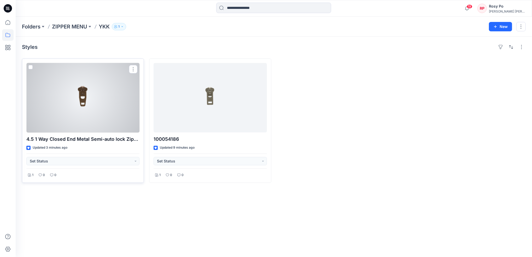
click at [99, 102] on div at bounding box center [82, 97] width 113 height 69
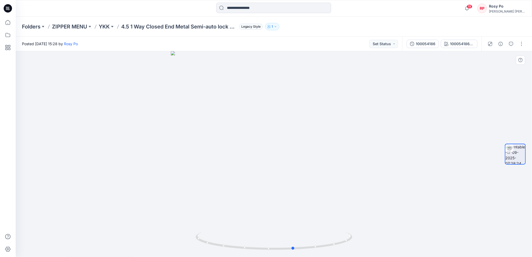
drag, startPoint x: 296, startPoint y: 197, endPoint x: 159, endPoint y: 194, distance: 136.9
click at [159, 194] on div at bounding box center [274, 154] width 516 height 206
click at [519, 43] on button "button" at bounding box center [521, 44] width 8 height 8
click at [501, 53] on button "Edit" at bounding box center [495, 56] width 48 height 10
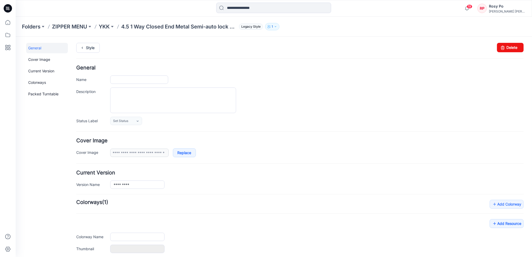
type input "**********"
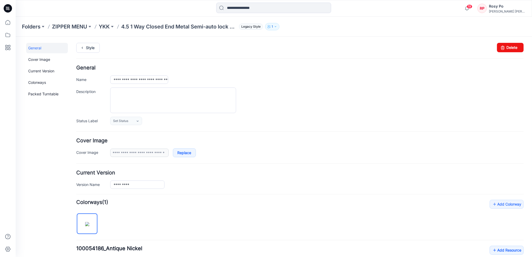
scroll to position [115, 0]
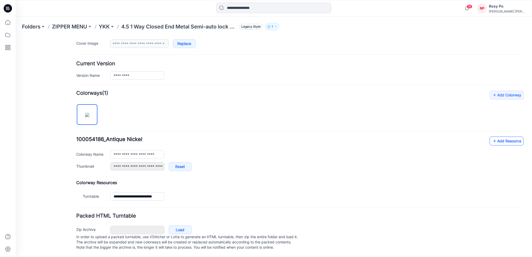
click at [502, 136] on link "Add Resource" at bounding box center [506, 140] width 34 height 9
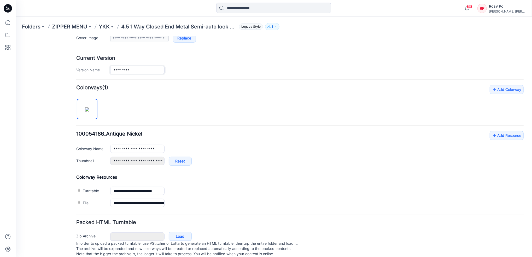
drag, startPoint x: 145, startPoint y: 69, endPoint x: 99, endPoint y: 93, distance: 52.1
click at [21, 61] on div "**********" at bounding box center [270, 93] width 510 height 342
click at [132, 70] on input "*********" at bounding box center [137, 70] width 54 height 8
drag, startPoint x: 136, startPoint y: 69, endPoint x: 58, endPoint y: 67, distance: 78.1
click at [56, 66] on div "**********" at bounding box center [270, 93] width 510 height 342
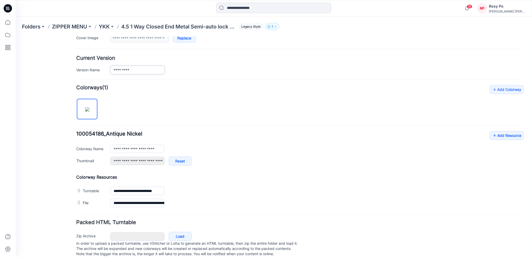
paste input "text"
type input "*********"
drag, startPoint x: 135, startPoint y: 149, endPoint x: 168, endPoint y: 150, distance: 32.9
click at [168, 150] on div "**********" at bounding box center [316, 148] width 413 height 8
paste input "text"
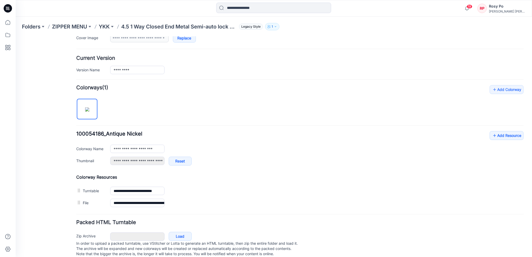
click at [201, 128] on div "**********" at bounding box center [299, 147] width 447 height 124
drag, startPoint x: 130, startPoint y: 150, endPoint x: -2, endPoint y: 137, distance: 132.5
click at [15, 137] on html "< Back 19 Rosy Po Profile Rosy Po Personal Settings Notification Preferences Or…" at bounding box center [273, 93] width 516 height 342
type input "**********"
click at [308, 121] on div "**********" at bounding box center [299, 147] width 447 height 124
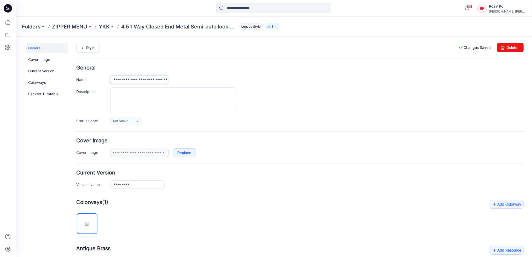
scroll to position [0, 96]
drag, startPoint x: 144, startPoint y: 78, endPoint x: 225, endPoint y: 80, distance: 81.0
click at [225, 80] on div "**********" at bounding box center [316, 79] width 413 height 8
click at [239, 73] on div "**********" at bounding box center [299, 95] width 447 height 60
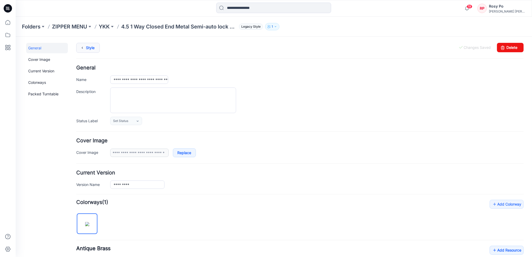
click at [90, 45] on link "Style" at bounding box center [88, 48] width 24 height 10
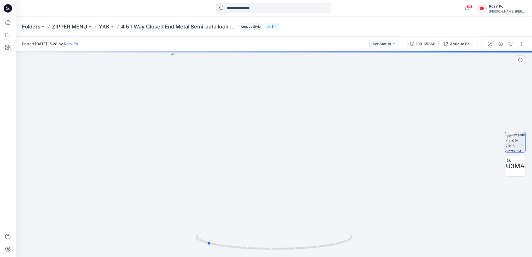
drag, startPoint x: 323, startPoint y: 227, endPoint x: 245, endPoint y: 212, distance: 79.4
click at [248, 226] on div at bounding box center [274, 154] width 516 height 206
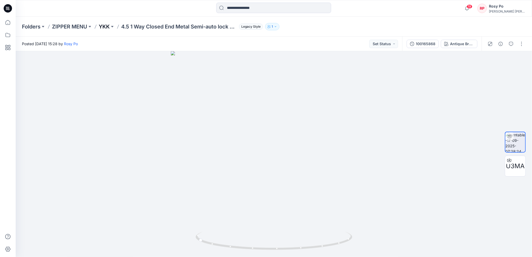
click at [102, 27] on p "YKK" at bounding box center [104, 26] width 11 height 7
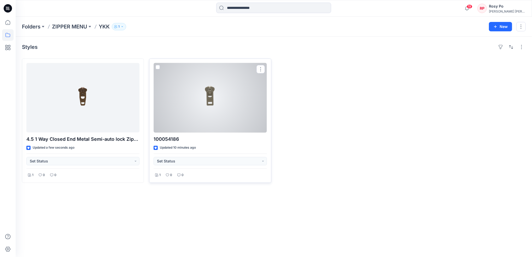
click at [225, 126] on div at bounding box center [210, 97] width 113 height 69
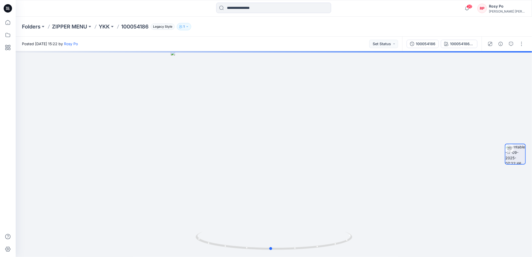
drag, startPoint x: 315, startPoint y: 196, endPoint x: -2, endPoint y: 171, distance: 317.5
click at [0, 171] on html "20 Notifications Your style 4.5 1 Way Closed End Metal Semi-auto lock Zippers G…" at bounding box center [266, 128] width 532 height 257
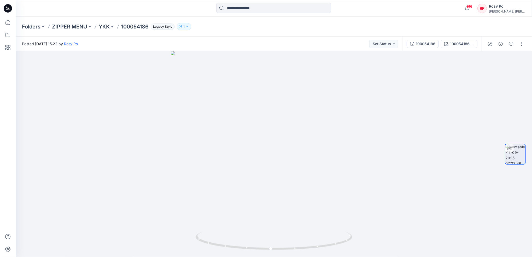
click at [524, 49] on div at bounding box center [506, 44] width 48 height 15
click at [523, 45] on button "button" at bounding box center [521, 44] width 8 height 8
click at [495, 59] on button "Edit" at bounding box center [495, 56] width 48 height 10
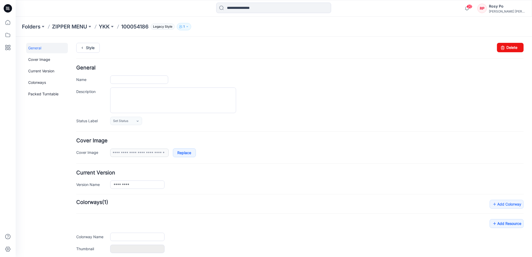
type input "*********"
type input "**********"
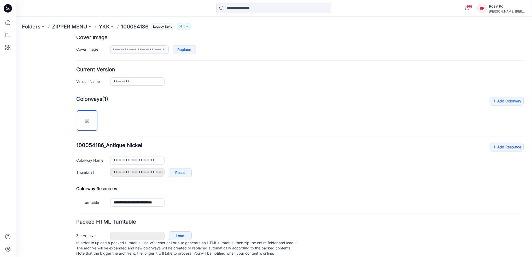
scroll to position [115, 0]
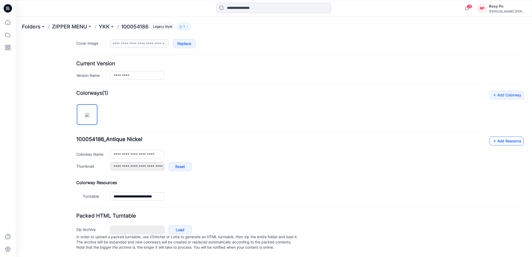
click at [501, 136] on link "Add Resource" at bounding box center [506, 140] width 34 height 9
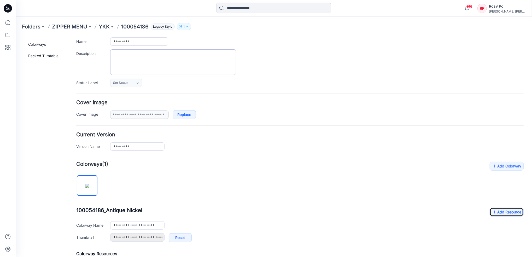
scroll to position [0, 0]
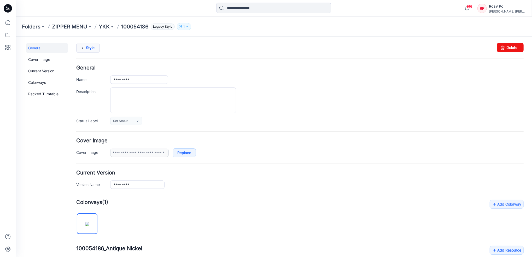
click at [92, 48] on link "Style" at bounding box center [88, 48] width 24 height 10
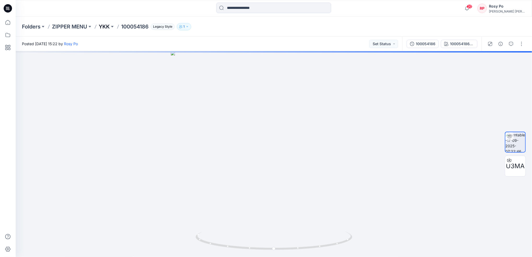
click at [109, 26] on p "YKK" at bounding box center [104, 26] width 11 height 7
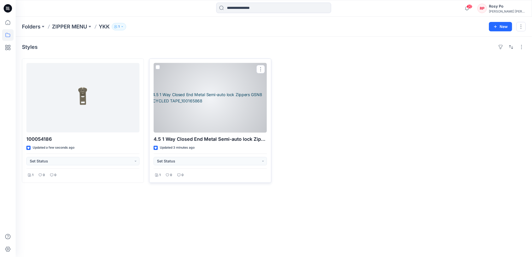
click at [205, 112] on div at bounding box center [210, 97] width 113 height 69
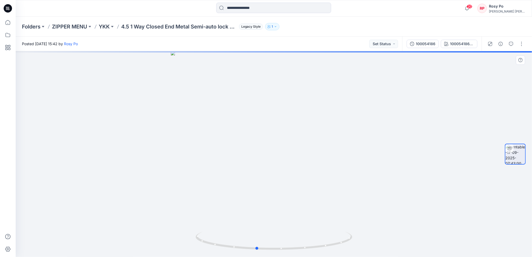
drag, startPoint x: 294, startPoint y: 177, endPoint x: 308, endPoint y: 183, distance: 15.1
click at [308, 183] on div at bounding box center [274, 154] width 516 height 206
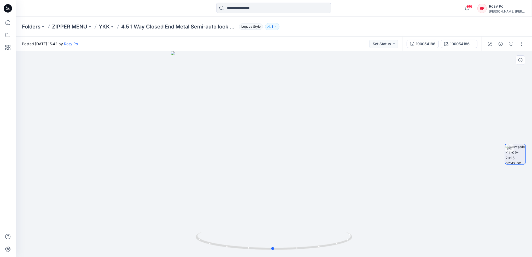
drag, startPoint x: 282, startPoint y: 193, endPoint x: 89, endPoint y: 174, distance: 193.9
click at [89, 174] on div at bounding box center [274, 154] width 516 height 206
click at [105, 26] on p "YKK" at bounding box center [104, 26] width 11 height 7
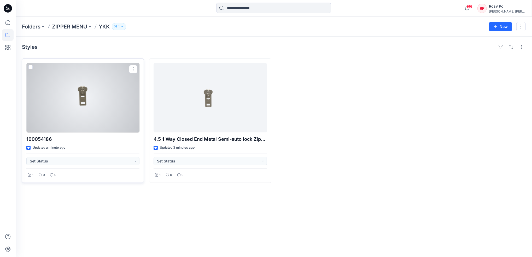
click at [98, 116] on div at bounding box center [82, 97] width 113 height 69
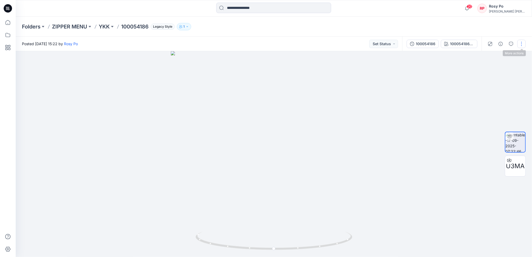
click at [523, 43] on button "button" at bounding box center [521, 44] width 8 height 8
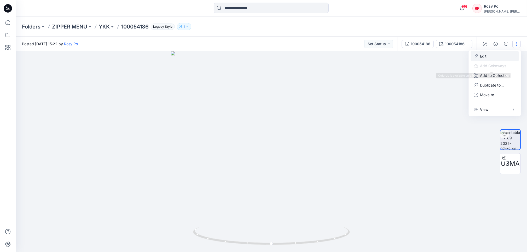
click at [485, 57] on p "Edit" at bounding box center [483, 55] width 7 height 5
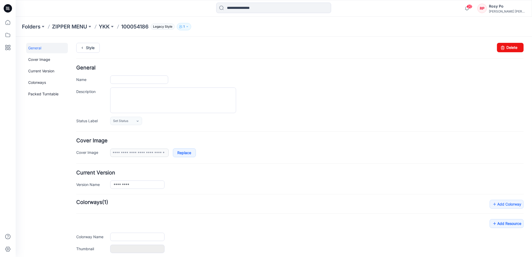
type input "*********"
type input "**********"
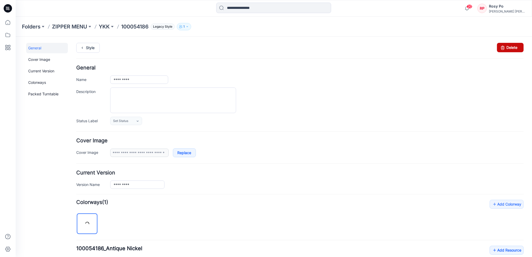
click at [506, 49] on link "Delete" at bounding box center [510, 47] width 27 height 9
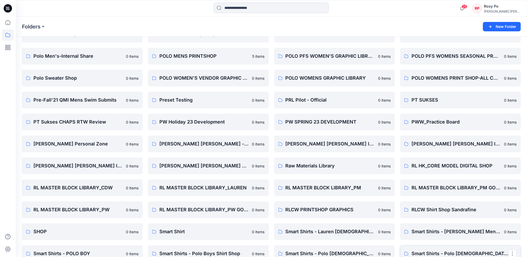
scroll to position [591, 0]
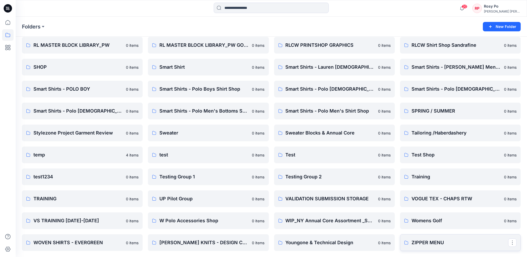
click at [467, 243] on p "ZIPPER MENU" at bounding box center [459, 242] width 97 height 7
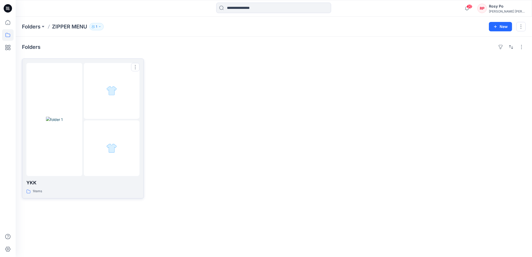
click at [119, 117] on div at bounding box center [112, 91] width 56 height 56
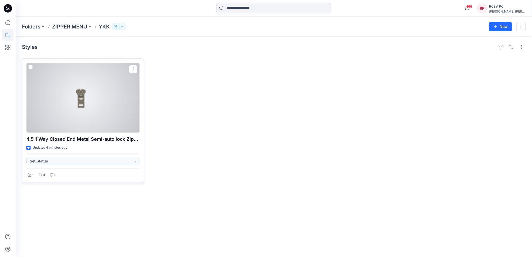
click at [55, 105] on div at bounding box center [82, 97] width 113 height 69
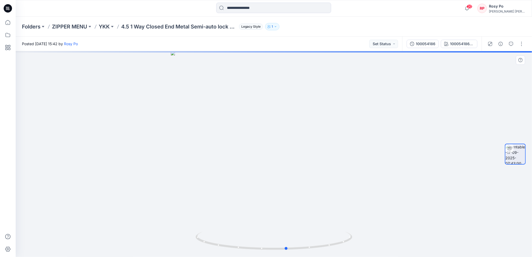
drag, startPoint x: 320, startPoint y: 241, endPoint x: 177, endPoint y: 235, distance: 144.0
click at [177, 235] on div at bounding box center [274, 154] width 516 height 206
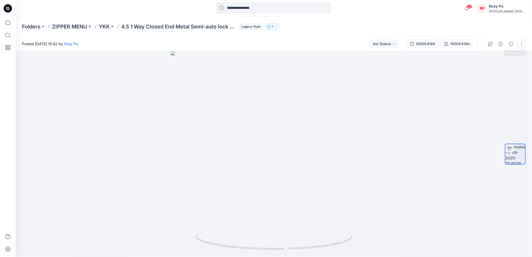
click at [523, 43] on button "button" at bounding box center [521, 44] width 8 height 8
click at [500, 57] on button "Edit" at bounding box center [495, 56] width 48 height 10
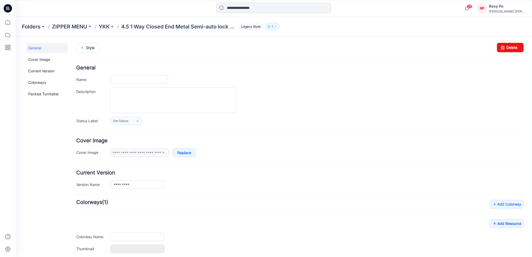
type input "**********"
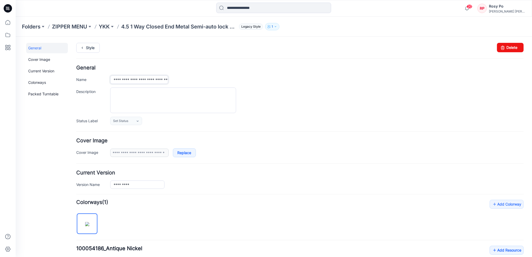
scroll to position [0, 96]
drag, startPoint x: 157, startPoint y: 79, endPoint x: 212, endPoint y: 80, distance: 54.3
click at [212, 80] on div "**********" at bounding box center [316, 79] width 413 height 8
click at [126, 80] on input "**********" at bounding box center [139, 79] width 58 height 8
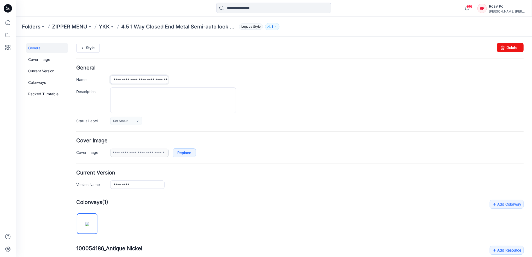
scroll to position [0, 96]
drag, startPoint x: 113, startPoint y: 79, endPoint x: 210, endPoint y: 79, distance: 97.2
click at [210, 79] on div "**********" at bounding box center [316, 79] width 413 height 8
paste input "text"
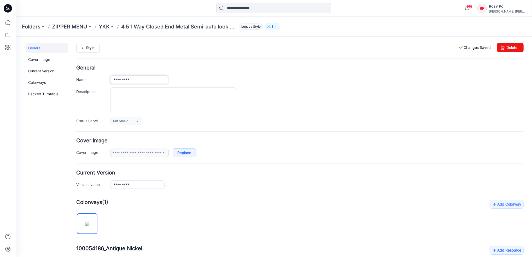
drag, startPoint x: 141, startPoint y: 79, endPoint x: 145, endPoint y: 80, distance: 4.5
click at [141, 79] on input "*********" at bounding box center [139, 79] width 58 height 8
paste input "**********"
type input "**********"
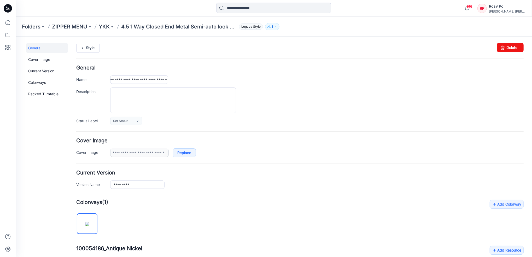
click at [211, 67] on h4 "General" at bounding box center [299, 67] width 447 height 5
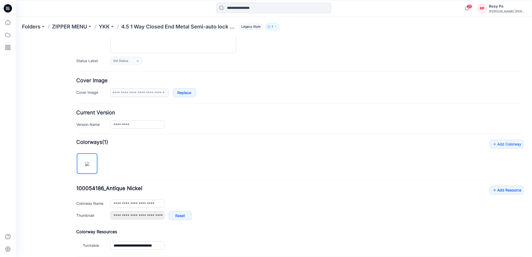
scroll to position [104, 0]
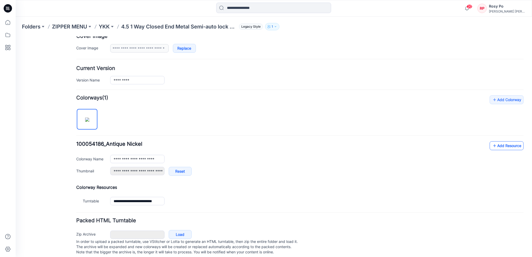
click at [500, 145] on link "Add Resource" at bounding box center [506, 145] width 34 height 9
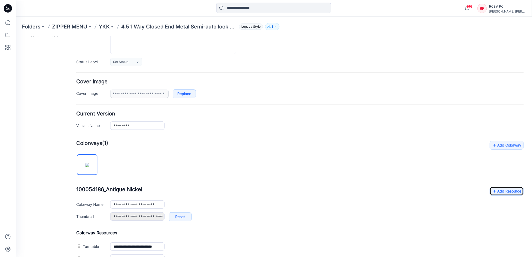
scroll to position [0, 0]
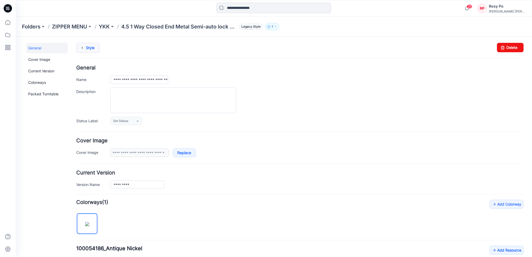
click at [82, 48] on icon at bounding box center [81, 47] width 7 height 9
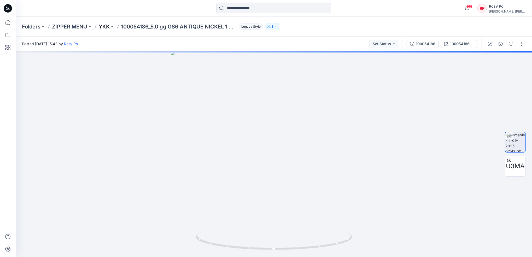
click at [105, 26] on p "YKK" at bounding box center [104, 26] width 11 height 7
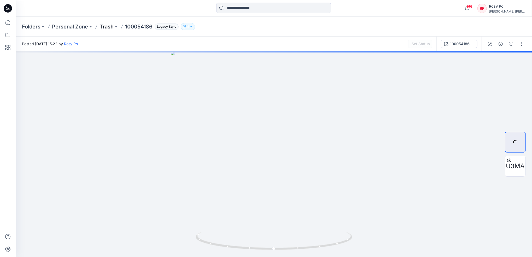
click at [108, 25] on p "Trash" at bounding box center [107, 26] width 14 height 7
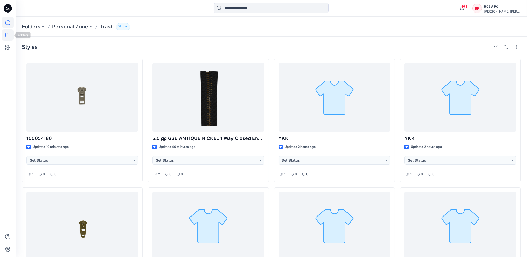
click at [8, 24] on icon at bounding box center [7, 22] width 11 height 11
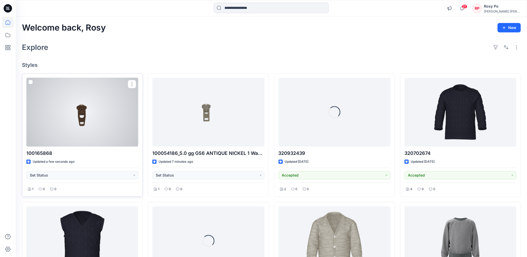
click at [91, 119] on div at bounding box center [82, 112] width 112 height 69
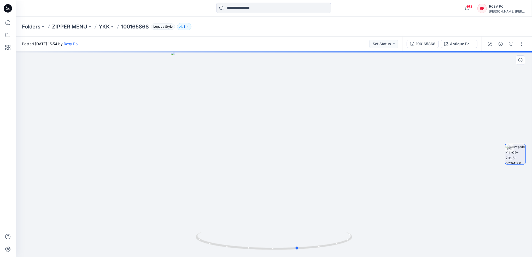
drag, startPoint x: 305, startPoint y: 217, endPoint x: 341, endPoint y: 220, distance: 36.4
click at [340, 220] on div at bounding box center [274, 154] width 516 height 206
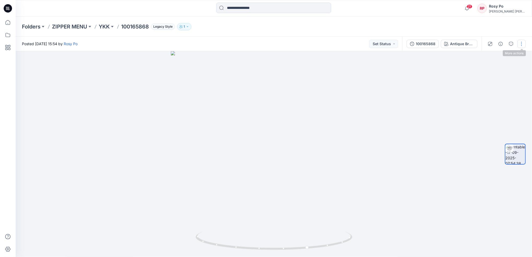
click at [521, 45] on button "button" at bounding box center [521, 44] width 8 height 8
click at [511, 55] on button "Edit" at bounding box center [495, 56] width 48 height 10
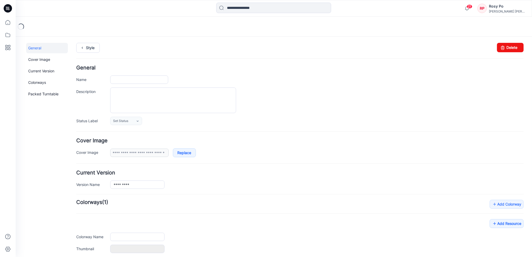
type input "*********"
type input "**********"
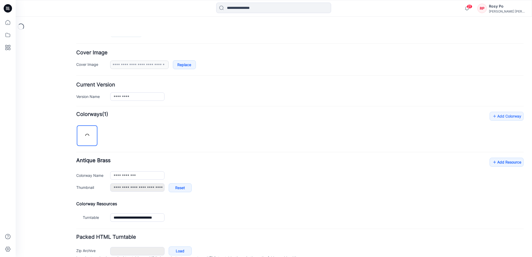
scroll to position [115, 0]
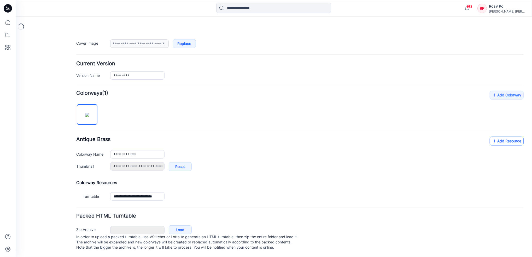
click at [494, 136] on link "Add Resource" at bounding box center [506, 140] width 34 height 9
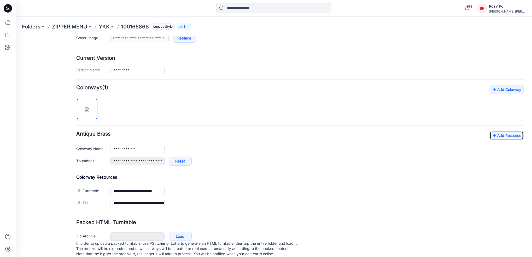
scroll to position [0, 0]
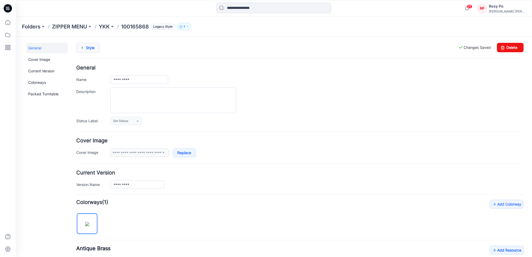
click at [92, 47] on link "Style" at bounding box center [88, 48] width 24 height 10
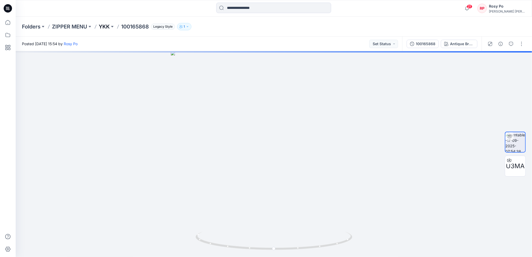
click at [107, 25] on p "YKK" at bounding box center [104, 26] width 11 height 7
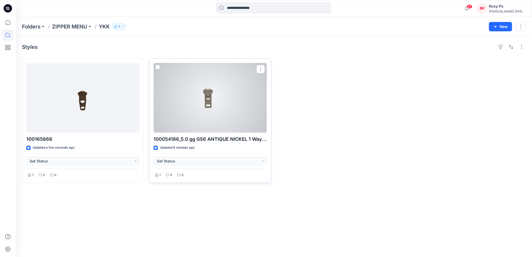
click at [237, 106] on div at bounding box center [210, 97] width 113 height 69
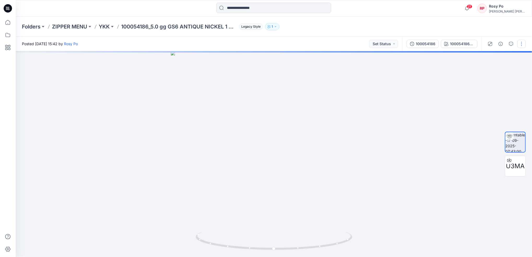
click at [524, 45] on button "button" at bounding box center [521, 44] width 8 height 8
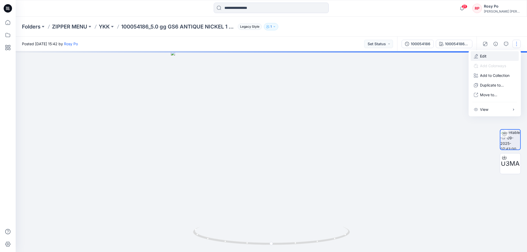
click at [504, 57] on button "Edit" at bounding box center [495, 56] width 48 height 10
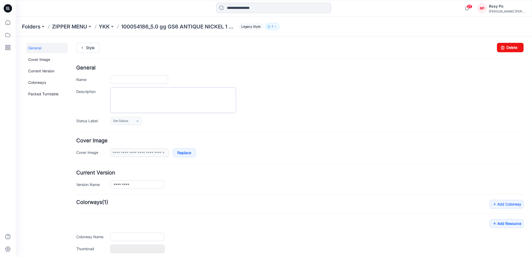
type input "**********"
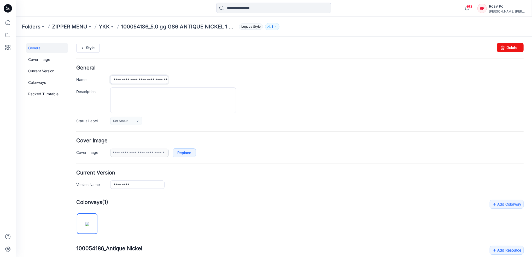
scroll to position [0, 138]
drag, startPoint x: 133, startPoint y: 78, endPoint x: 246, endPoint y: 79, distance: 113.3
click at [245, 79] on div "**********" at bounding box center [316, 79] width 413 height 8
type input "*********"
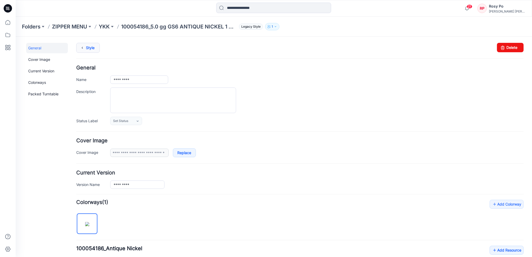
click at [93, 50] on link "Style" at bounding box center [88, 48] width 24 height 10
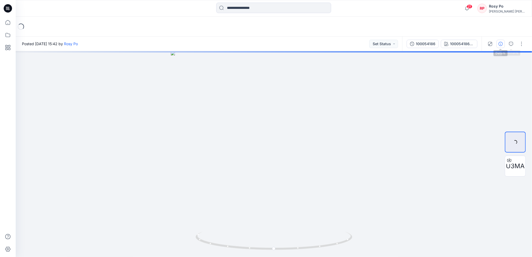
click at [502, 43] on icon "button" at bounding box center [501, 44] width 4 height 4
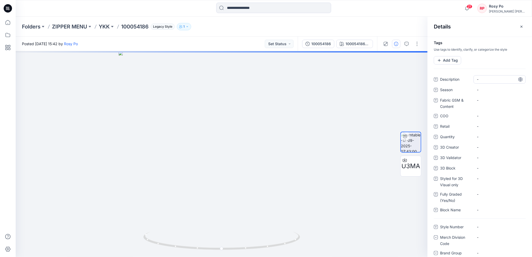
click at [479, 77] on span "-" at bounding box center [499, 79] width 45 height 5
type textarea "**********"
click at [506, 57] on div "Tags Use tags to identify, clarify, or categorize the style Add Tag" at bounding box center [480, 57] width 104 height 32
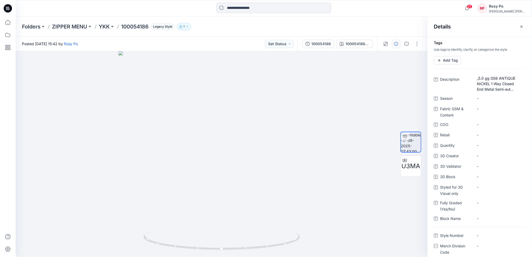
click at [214, 38] on div "Posted Wednesday, September 17, 2025 15:42 by Rosy Po Set Status" at bounding box center [157, 44] width 282 height 14
click at [106, 27] on p "YKK" at bounding box center [104, 26] width 11 height 7
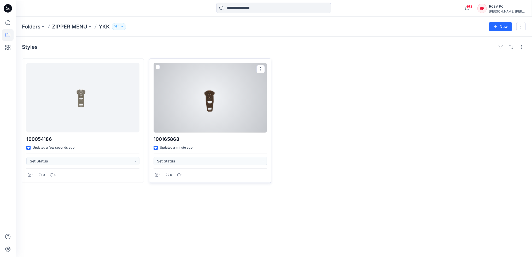
click at [227, 106] on div at bounding box center [210, 97] width 113 height 69
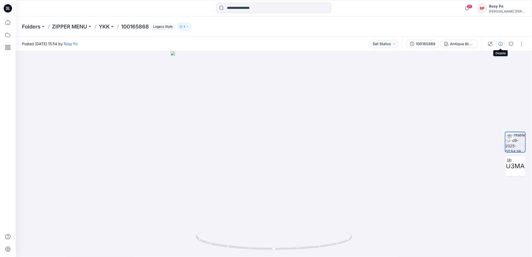
click at [500, 44] on icon "button" at bounding box center [501, 44] width 4 height 4
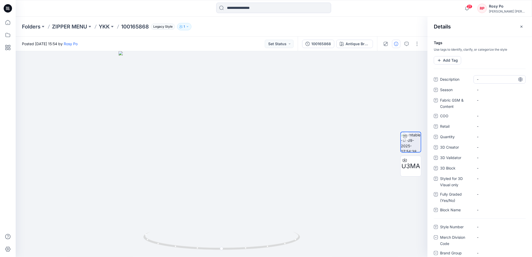
click at [486, 78] on span "-" at bounding box center [499, 79] width 45 height 5
type textarea "**********"
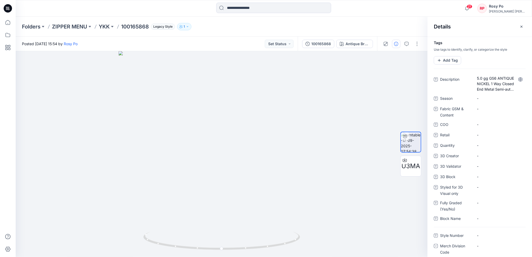
click at [237, 27] on div "Folders ZIPPER MENU YKK 100165868 Legacy Style 1" at bounding box center [253, 26] width 463 height 7
click at [107, 26] on p "YKK" at bounding box center [104, 26] width 11 height 7
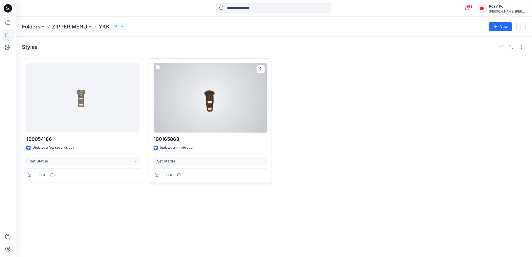
click at [212, 110] on div at bounding box center [210, 97] width 113 height 69
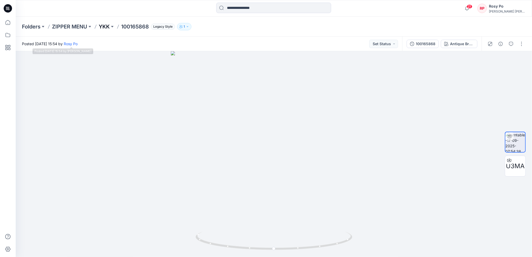
click at [109, 25] on p "YKK" at bounding box center [104, 26] width 11 height 7
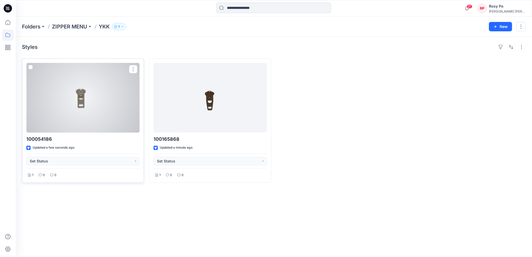
click at [94, 115] on div at bounding box center [82, 97] width 113 height 69
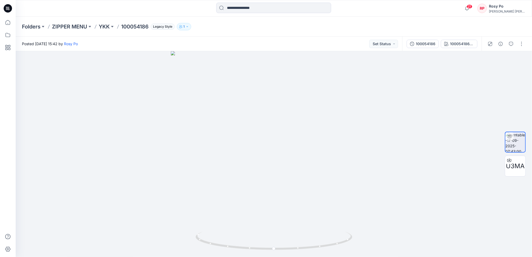
click at [270, 48] on div "Posted Wednesday, September 17, 2025 15:42 by Rosy Po Set Status" at bounding box center [209, 44] width 387 height 14
click at [106, 26] on p "YKK" at bounding box center [104, 26] width 11 height 7
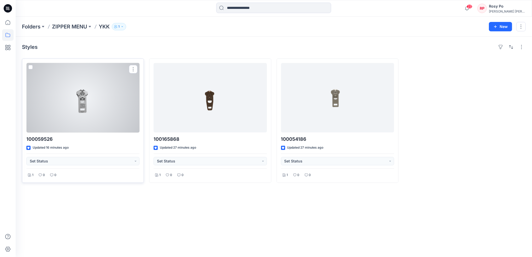
click at [108, 112] on div at bounding box center [82, 97] width 113 height 69
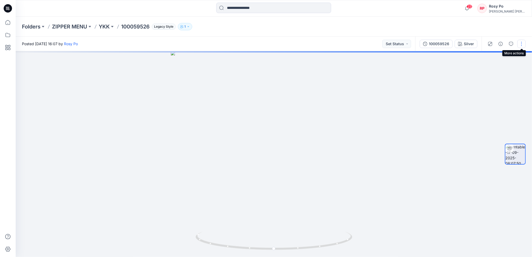
click at [522, 45] on button "button" at bounding box center [521, 44] width 8 height 8
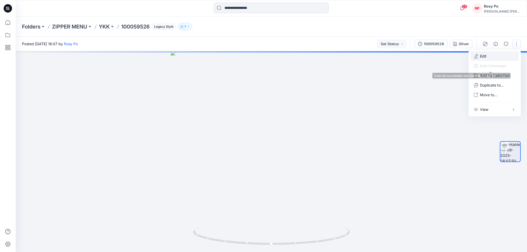
click at [501, 59] on button "Edit" at bounding box center [495, 56] width 48 height 10
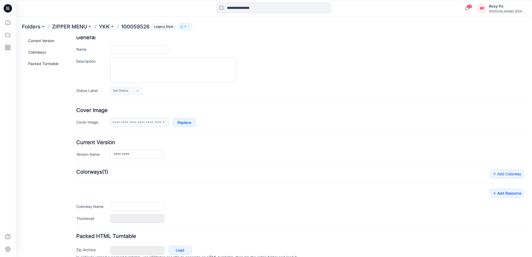
scroll to position [56, 0]
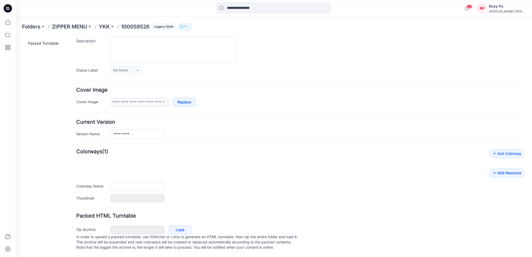
type input "*********"
type input "******"
type input "**********"
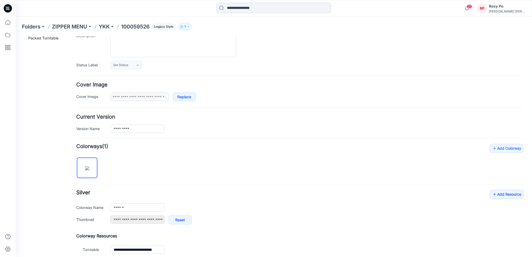
scroll to position [115, 0]
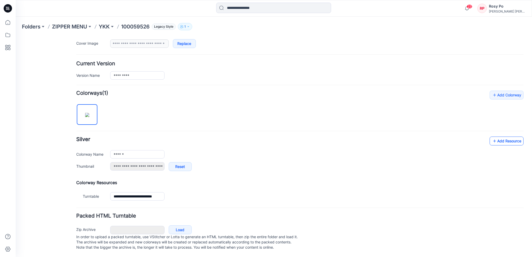
click at [506, 136] on link "Add Resource" at bounding box center [506, 140] width 34 height 9
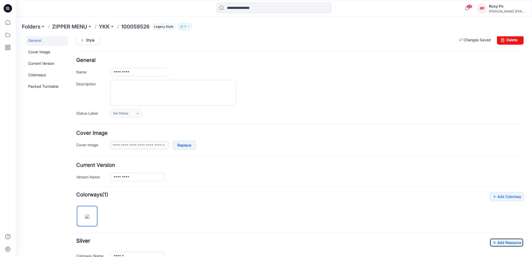
scroll to position [0, 0]
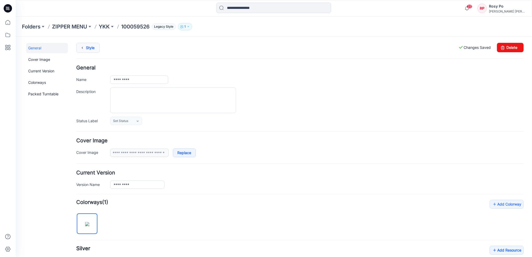
click at [93, 49] on link "Style" at bounding box center [88, 48] width 24 height 10
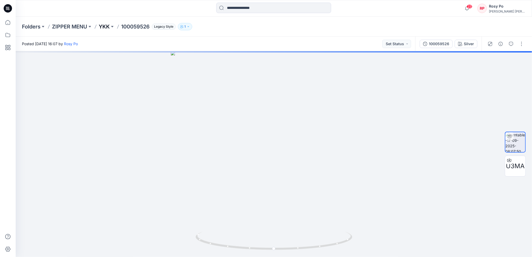
click at [101, 23] on p "YKK" at bounding box center [104, 26] width 11 height 7
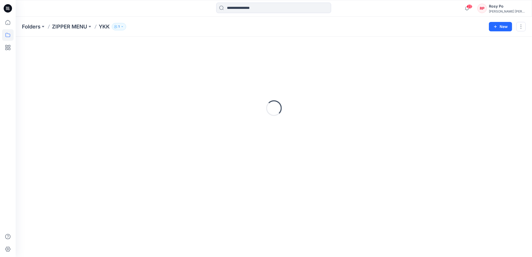
click at [122, 25] on icon "button" at bounding box center [122, 26] width 3 height 3
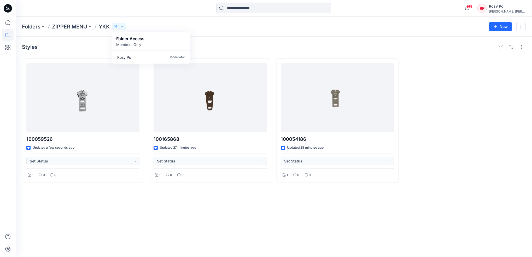
click at [181, 43] on div "Folder Access Members Only" at bounding box center [151, 42] width 70 height 12
click at [172, 43] on div "Folder Access Members Only" at bounding box center [151, 42] width 70 height 12
click at [189, 36] on div "Folder Access Members Only" at bounding box center [151, 41] width 78 height 18
click at [167, 42] on div "Folder Access Members Only" at bounding box center [151, 42] width 70 height 12
click at [68, 27] on p "ZIPPER MENU" at bounding box center [69, 26] width 35 height 7
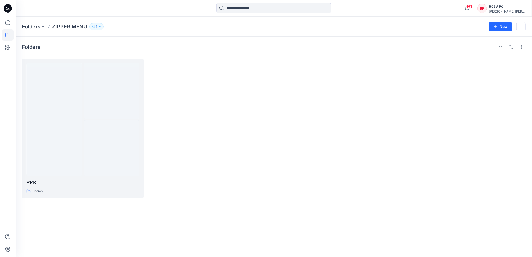
click at [101, 27] on icon "button" at bounding box center [99, 26] width 3 height 3
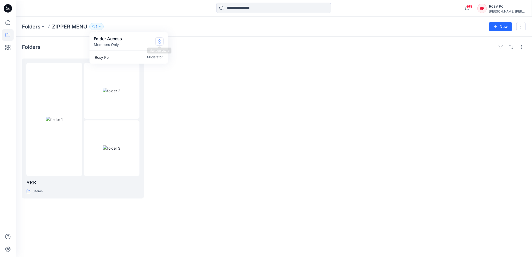
click at [158, 41] on icon "Manage Users" at bounding box center [159, 41] width 4 height 4
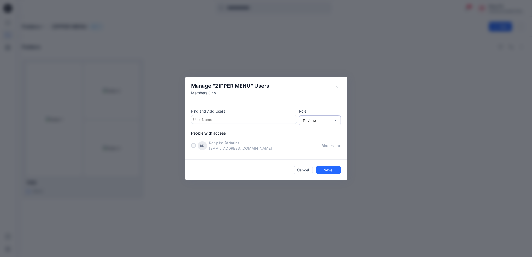
click at [311, 122] on div "Reviewer" at bounding box center [317, 120] width 28 height 5
click at [233, 116] on div at bounding box center [244, 119] width 102 height 7
type input "***"
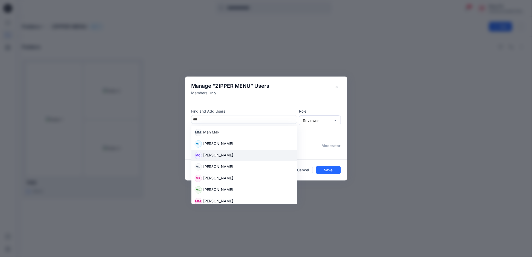
click at [237, 155] on div "MC Mandy Chong" at bounding box center [244, 155] width 99 height 7
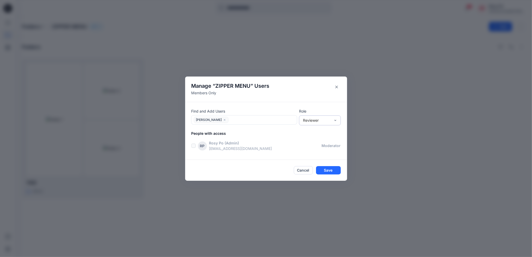
click at [326, 119] on div "Reviewer" at bounding box center [317, 120] width 28 height 5
click at [320, 138] on div "Contributor" at bounding box center [320, 139] width 40 height 9
click at [324, 169] on button "Save" at bounding box center [328, 170] width 25 height 8
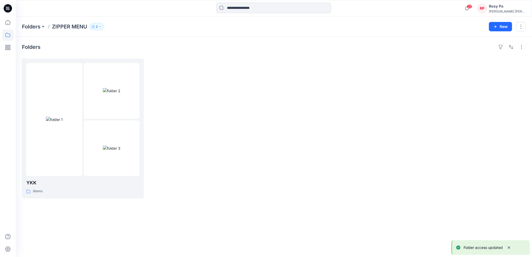
click at [98, 26] on button "2" at bounding box center [96, 26] width 15 height 7
click at [159, 41] on icon "Manage Users" at bounding box center [159, 41] width 4 height 4
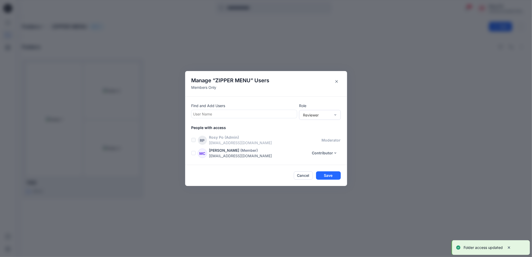
click at [232, 116] on div at bounding box center [244, 114] width 102 height 7
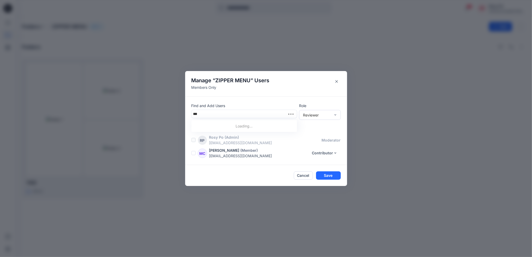
type input "****"
click at [243, 129] on div "WC Wing Cheng" at bounding box center [244, 126] width 99 height 7
click at [333, 178] on button "Save" at bounding box center [328, 176] width 25 height 8
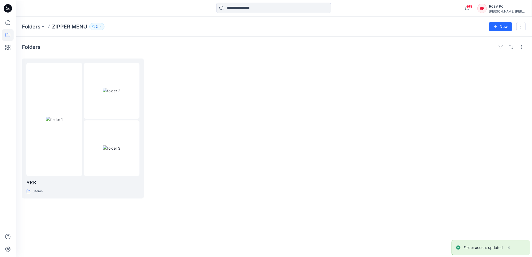
click at [96, 26] on p "3" at bounding box center [97, 27] width 2 height 6
click at [217, 20] on div "Folders ZIPPER MENU 3 Folder Access Members Only Rosy Po Moderator Mandy Chong …" at bounding box center [274, 27] width 516 height 20
click at [101, 27] on icon "button" at bounding box center [100, 26] width 3 height 3
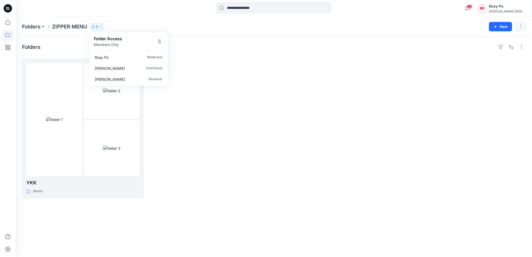
click at [523, 26] on button "button" at bounding box center [520, 26] width 9 height 9
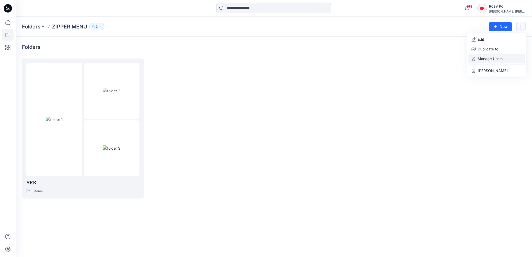
click at [501, 57] on p "Manage Users" at bounding box center [490, 58] width 25 height 5
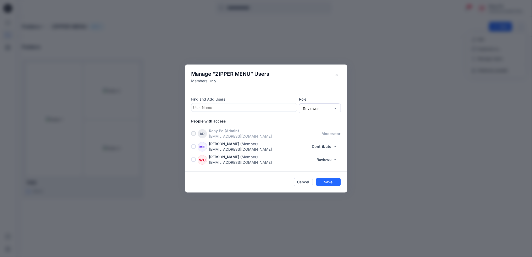
click at [194, 160] on span at bounding box center [193, 159] width 4 height 4
click at [308, 103] on icon "button" at bounding box center [308, 102] width 4 height 4
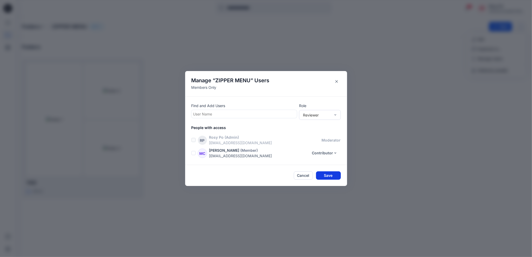
click at [336, 175] on button "Save" at bounding box center [328, 175] width 25 height 8
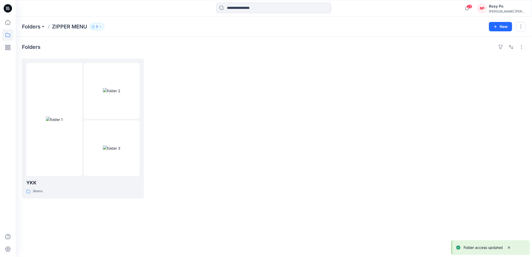
click at [224, 219] on div "Folders YKK 3 items" at bounding box center [274, 147] width 516 height 220
click at [109, 145] on img at bounding box center [111, 147] width 17 height 5
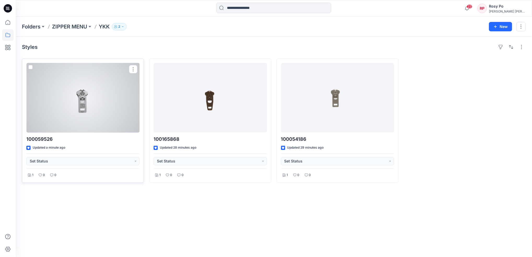
click at [102, 112] on div at bounding box center [82, 97] width 113 height 69
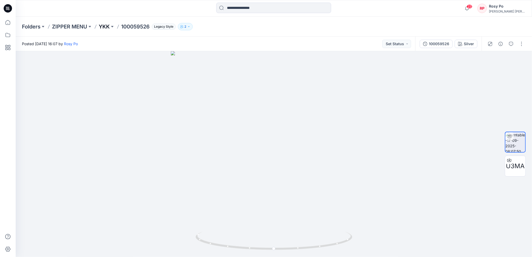
click at [106, 26] on p "YKK" at bounding box center [104, 26] width 11 height 7
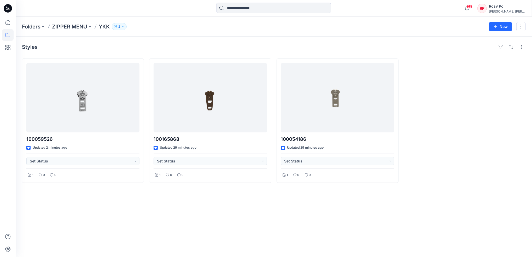
click at [482, 179] on div at bounding box center [465, 120] width 122 height 124
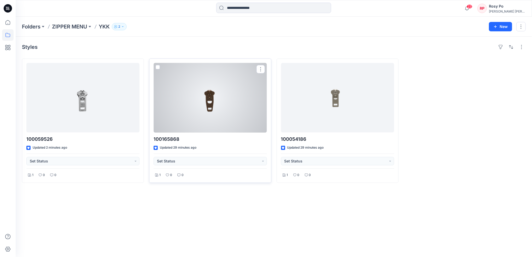
click at [215, 112] on div at bounding box center [210, 97] width 113 height 69
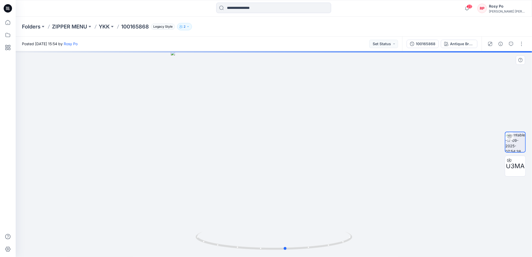
drag, startPoint x: 302, startPoint y: 203, endPoint x: 157, endPoint y: 195, distance: 145.2
click at [157, 195] on div at bounding box center [274, 154] width 516 height 206
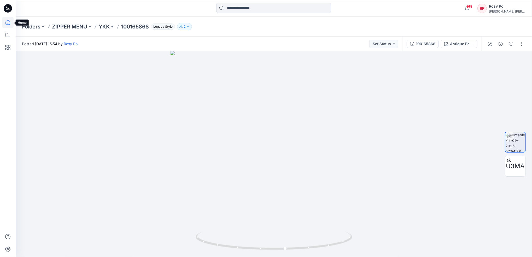
click at [4, 22] on icon at bounding box center [7, 22] width 11 height 11
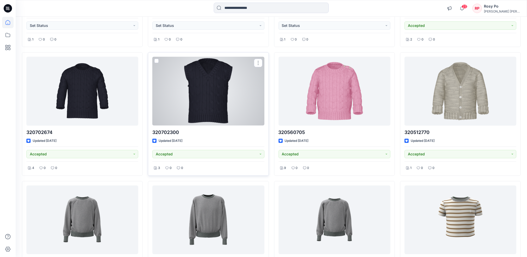
scroll to position [174, 0]
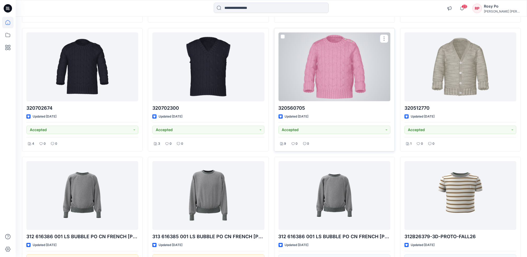
click at [338, 112] on div "320560705 Updated 2 days ago Accepted 9 0 0" at bounding box center [334, 90] width 121 height 124
click at [340, 89] on div at bounding box center [334, 66] width 112 height 69
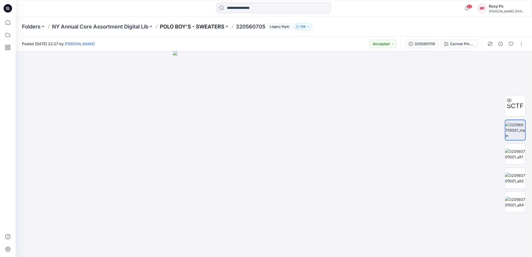
click at [170, 26] on p "POLO BOY'S - SWEATERS" at bounding box center [192, 26] width 65 height 7
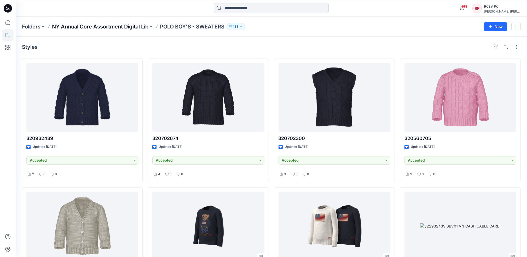
click at [136, 28] on p "NY Annual Core Assortment Digital Lib" at bounding box center [100, 26] width 96 height 7
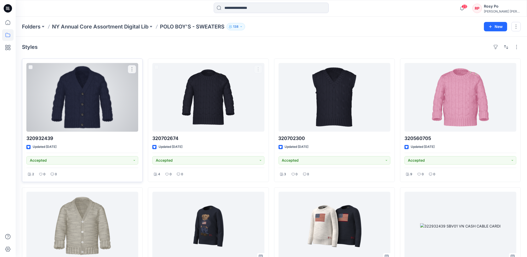
click at [112, 111] on div at bounding box center [82, 97] width 112 height 69
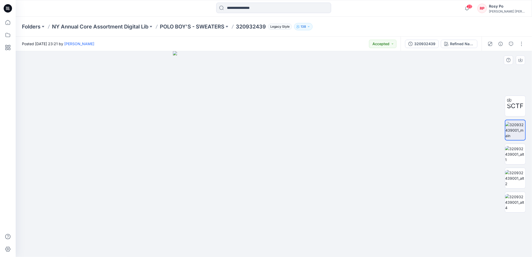
drag, startPoint x: 374, startPoint y: 184, endPoint x: 226, endPoint y: 187, distance: 148.4
click at [179, 179] on img at bounding box center [274, 154] width 202 height 206
click at [185, 28] on p "POLO BOY'S - SWEATERS" at bounding box center [192, 26] width 65 height 7
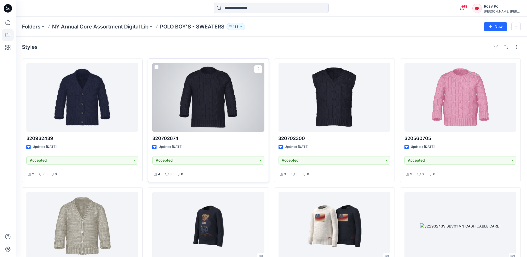
click at [231, 112] on div at bounding box center [208, 97] width 112 height 69
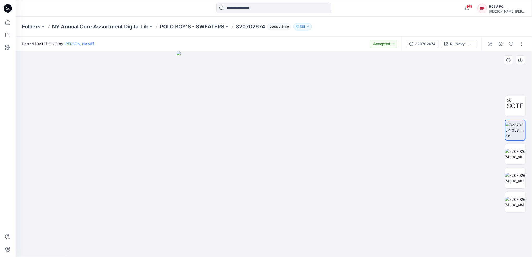
drag, startPoint x: 282, startPoint y: 190, endPoint x: 355, endPoint y: 118, distance: 103.2
click at [399, 174] on div at bounding box center [274, 154] width 516 height 206
drag, startPoint x: 6, startPoint y: 19, endPoint x: 9, endPoint y: 19, distance: 3.2
click at [6, 19] on icon at bounding box center [7, 22] width 11 height 11
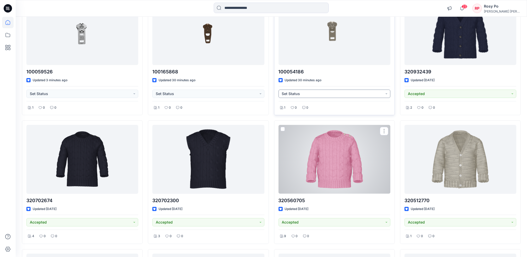
scroll to position [69, 0]
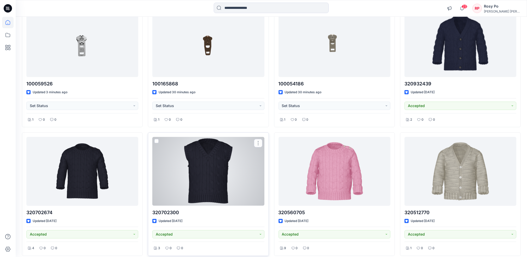
click at [234, 153] on div at bounding box center [208, 171] width 112 height 69
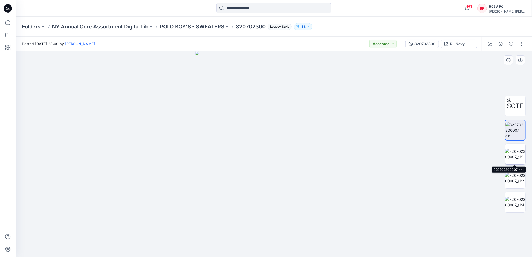
click at [519, 152] on img at bounding box center [515, 154] width 20 height 11
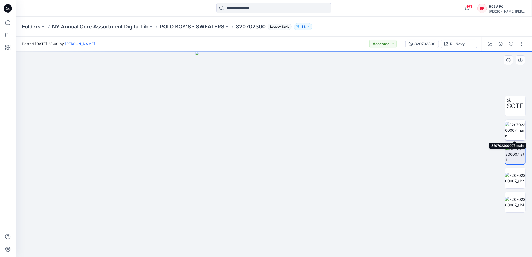
click at [511, 129] on img at bounding box center [515, 130] width 20 height 16
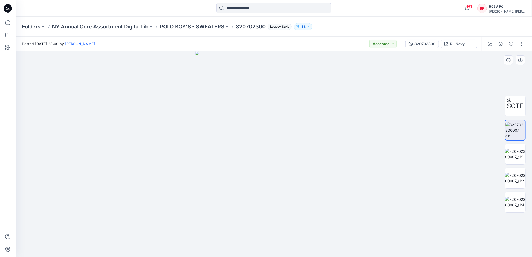
drag, startPoint x: 244, startPoint y: 143, endPoint x: 227, endPoint y: 151, distance: 19.3
click at [174, 145] on div at bounding box center [274, 154] width 516 height 206
drag, startPoint x: 281, startPoint y: 160, endPoint x: 315, endPoint y: 100, distance: 68.8
click at [315, 100] on img at bounding box center [274, 124] width 338 height 266
click at [523, 157] on img at bounding box center [515, 154] width 20 height 11
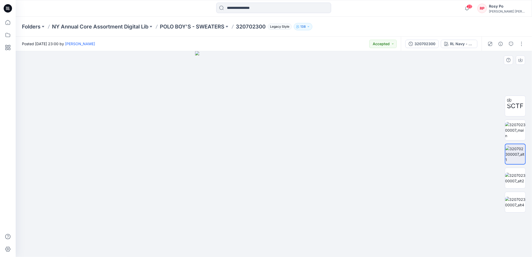
drag, startPoint x: 315, startPoint y: 154, endPoint x: 194, endPoint y: 161, distance: 120.9
click at [189, 161] on div at bounding box center [274, 154] width 516 height 206
click at [148, 24] on p "NY Annual Core Assortment Digital Lib" at bounding box center [100, 26] width 96 height 7
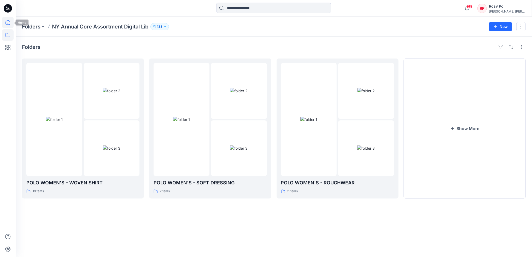
click at [4, 24] on icon at bounding box center [7, 22] width 11 height 11
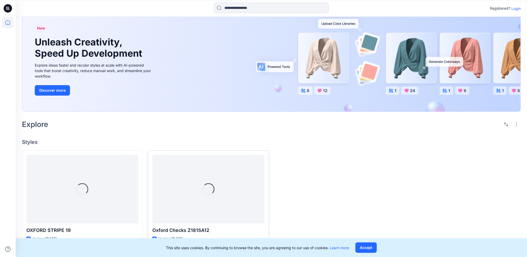
scroll to position [28, 0]
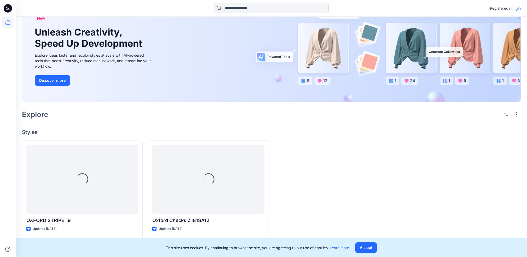
click at [517, 8] on p "Login" at bounding box center [515, 8] width 9 height 5
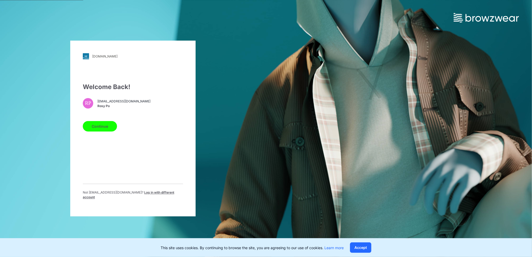
click at [99, 127] on button "Continue" at bounding box center [100, 126] width 34 height 10
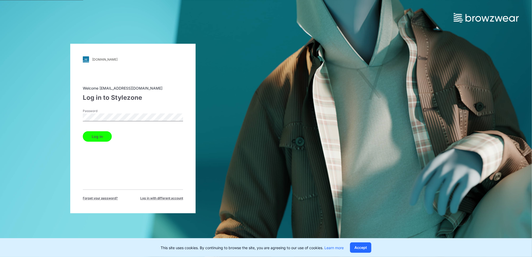
click at [102, 137] on button "Log in" at bounding box center [97, 136] width 29 height 10
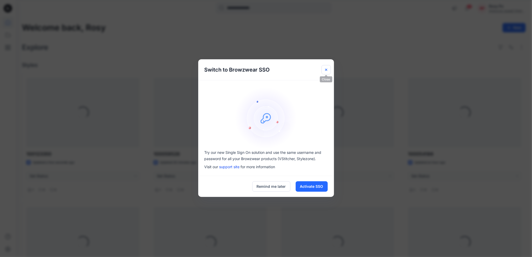
click at [327, 70] on icon "Close" at bounding box center [326, 69] width 2 height 2
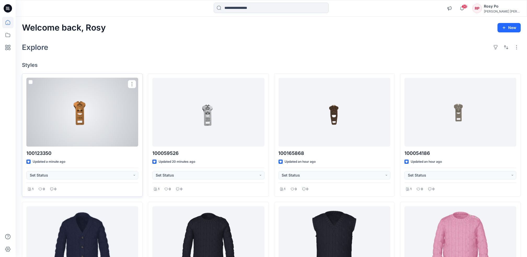
click at [138, 110] on div at bounding box center [82, 112] width 112 height 69
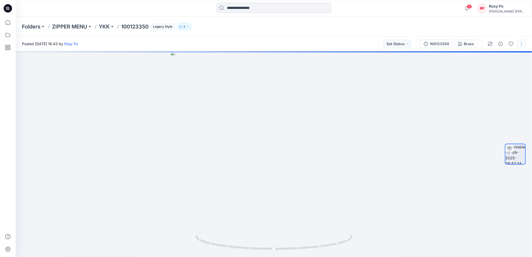
click at [524, 46] on button "button" at bounding box center [521, 44] width 8 height 8
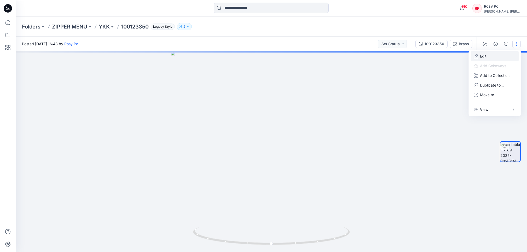
click at [500, 54] on button "Edit" at bounding box center [495, 56] width 48 height 10
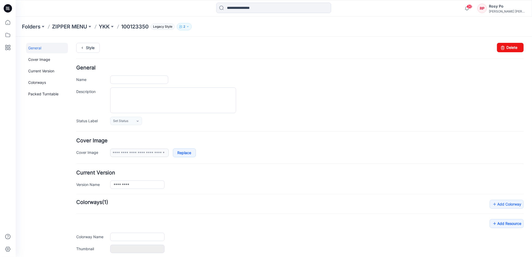
type input "*********"
type input "*****"
type input "**********"
click at [506, 251] on link "Add Resource" at bounding box center [506, 249] width 34 height 9
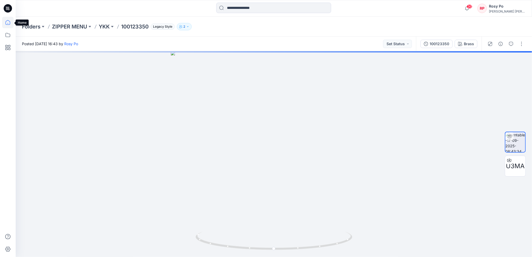
click at [6, 20] on icon at bounding box center [7, 22] width 11 height 11
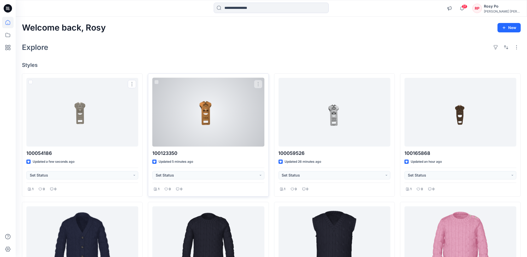
click at [207, 103] on div at bounding box center [208, 112] width 112 height 69
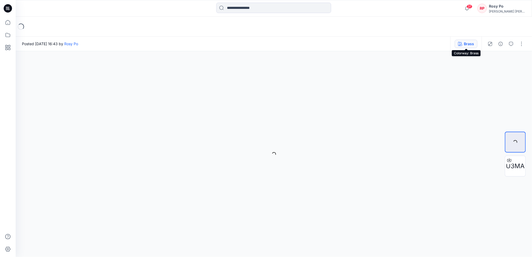
click at [474, 43] on div "Brass" at bounding box center [469, 44] width 10 height 6
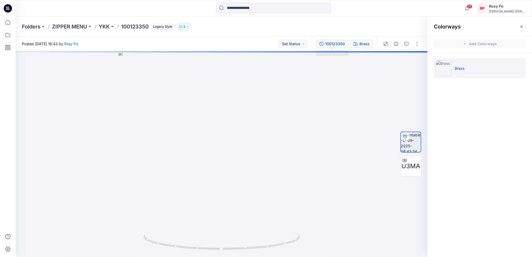
click at [332, 46] on button "100123350" at bounding box center [332, 44] width 32 height 8
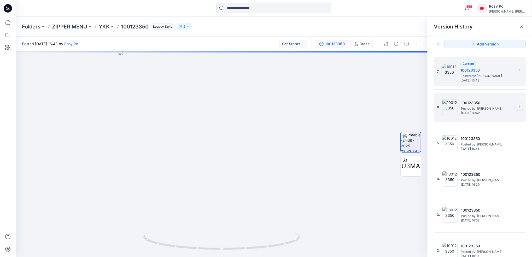
click at [518, 105] on section at bounding box center [519, 106] width 8 height 8
click at [494, 149] on span "Delete Version" at bounding box center [483, 151] width 25 height 6
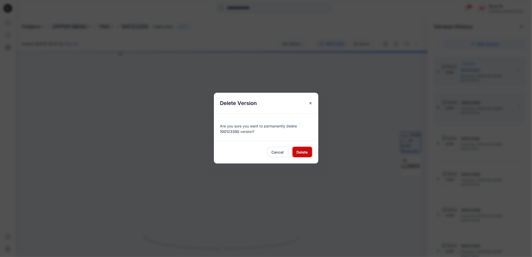
click at [304, 151] on span "Delete" at bounding box center [302, 151] width 11 height 5
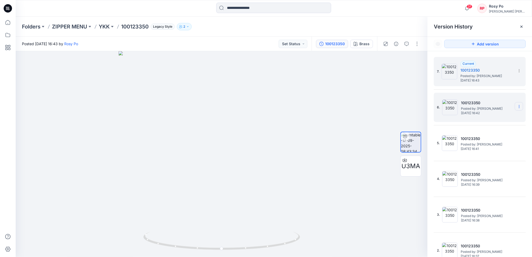
click at [518, 106] on section at bounding box center [519, 106] width 8 height 8
click at [491, 148] on span "Delete Version" at bounding box center [483, 151] width 25 height 6
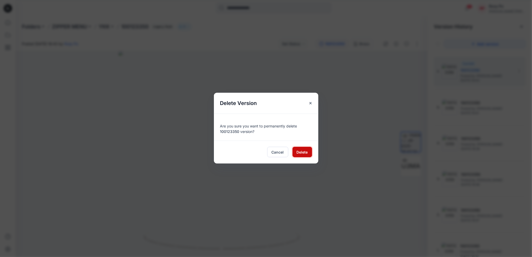
click at [299, 149] on button "Delete" at bounding box center [302, 152] width 20 height 10
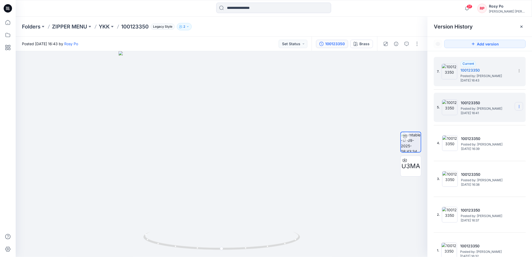
click at [518, 106] on section at bounding box center [519, 106] width 8 height 8
click at [489, 151] on span "Delete Version" at bounding box center [483, 151] width 25 height 6
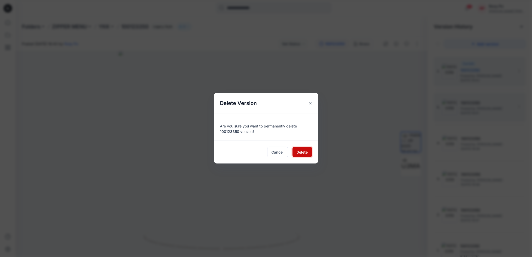
click at [301, 150] on span "Delete" at bounding box center [302, 151] width 11 height 5
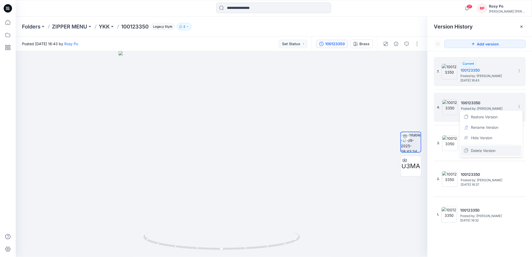
click at [503, 148] on div "Delete Version" at bounding box center [491, 150] width 61 height 10
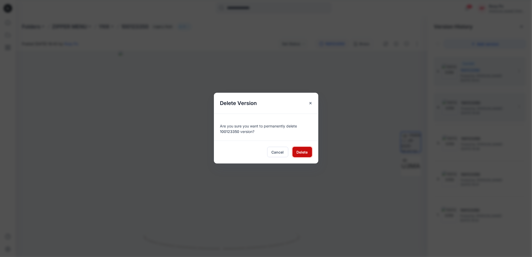
click at [305, 152] on span "Delete" at bounding box center [302, 151] width 11 height 5
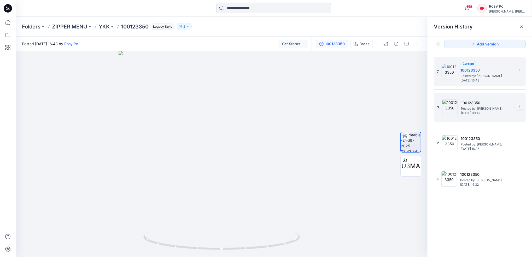
click at [519, 107] on icon at bounding box center [519, 107] width 0 height 0
click at [480, 151] on span "Delete Version" at bounding box center [483, 151] width 25 height 6
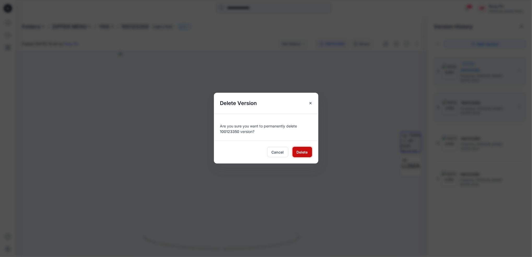
click at [299, 152] on span "Delete" at bounding box center [302, 151] width 11 height 5
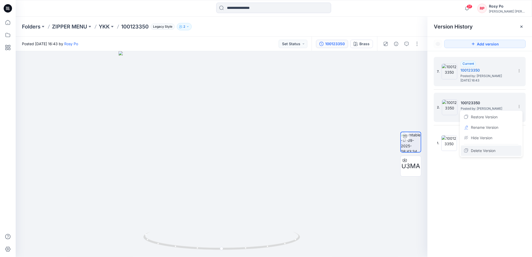
click at [493, 150] on span "Delete Version" at bounding box center [483, 151] width 25 height 6
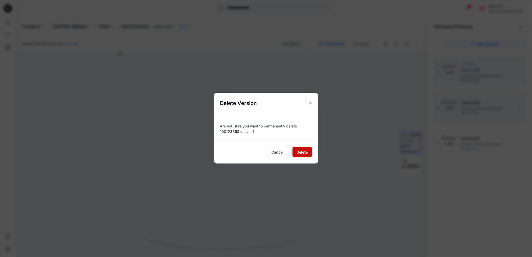
click at [307, 151] on span "Delete" at bounding box center [302, 151] width 11 height 5
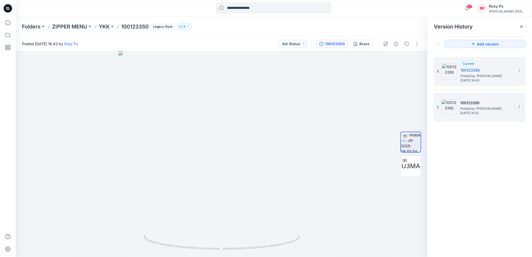
click at [520, 106] on icon at bounding box center [519, 106] width 4 height 4
click at [500, 150] on div "Delete Version" at bounding box center [491, 150] width 61 height 10
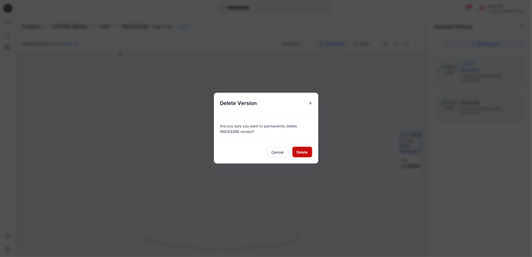
click at [303, 150] on span "Delete" at bounding box center [302, 151] width 11 height 5
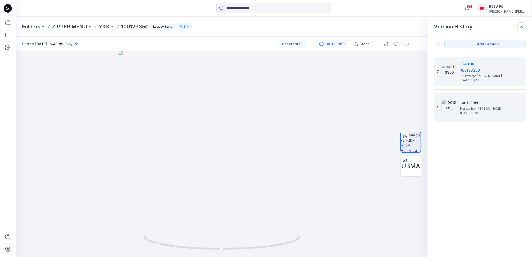
click at [523, 25] on icon at bounding box center [521, 27] width 4 height 4
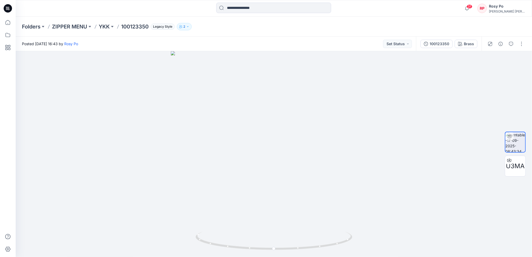
click at [104, 22] on div "Folders ZIPPER MENU YKK 100123350 Legacy Style 2" at bounding box center [274, 27] width 516 height 20
click at [104, 24] on p "YKK" at bounding box center [104, 26] width 11 height 7
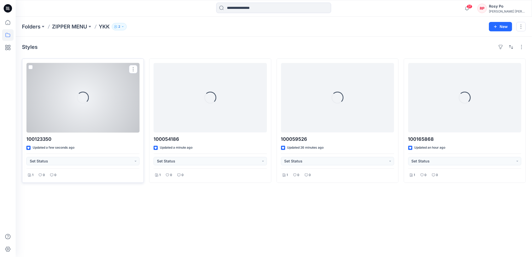
click at [91, 118] on div "Loading..." at bounding box center [82, 97] width 113 height 69
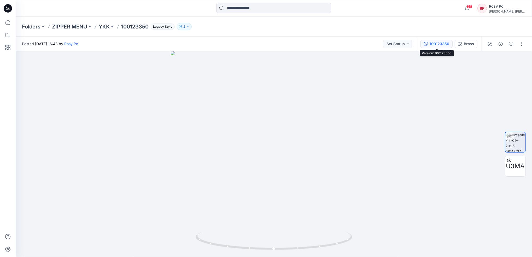
click at [432, 44] on div "100123350" at bounding box center [440, 44] width 20 height 6
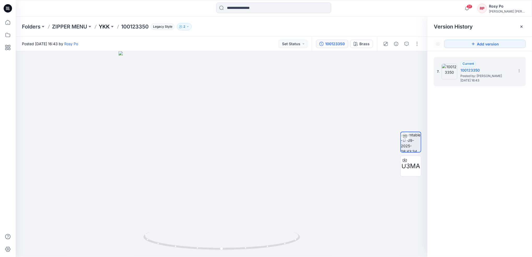
click at [104, 25] on p "YKK" at bounding box center [104, 26] width 11 height 7
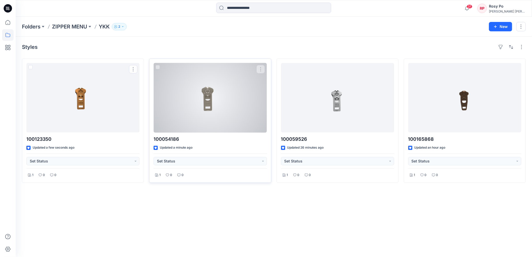
click at [206, 110] on div at bounding box center [210, 97] width 113 height 69
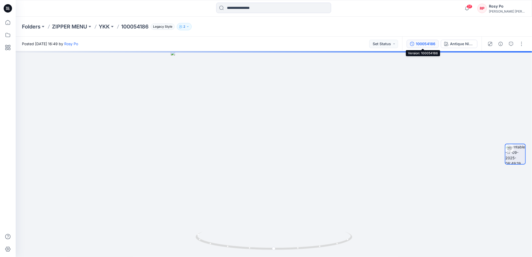
click at [433, 44] on div "100054186" at bounding box center [426, 44] width 20 height 6
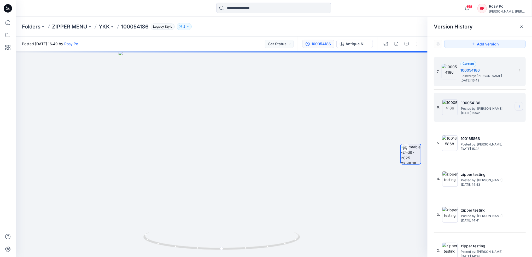
click at [518, 106] on section at bounding box center [519, 106] width 8 height 8
click at [504, 149] on div "Delete Version" at bounding box center [491, 150] width 61 height 10
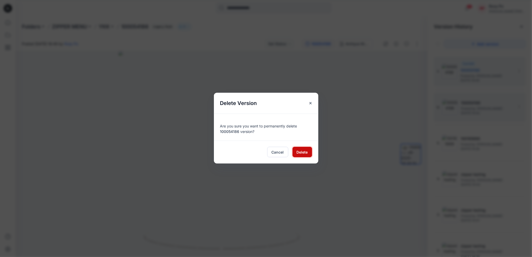
click at [306, 152] on span "Delete" at bounding box center [302, 151] width 11 height 5
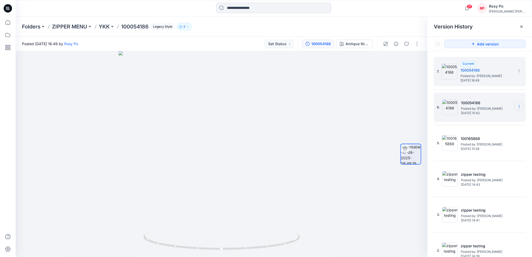
click at [517, 107] on icon at bounding box center [519, 106] width 4 height 4
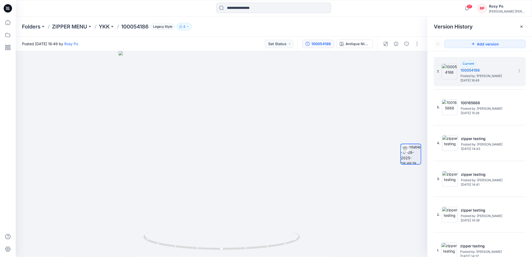
click at [484, 153] on div "4. zipper testing Posted by: Rosy Po Wednesday, September 17, 2025 14:43" at bounding box center [476, 143] width 78 height 25
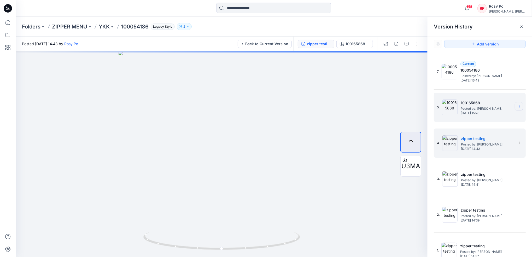
click at [517, 107] on icon at bounding box center [519, 106] width 4 height 4
click at [494, 151] on span "Delete Version" at bounding box center [483, 151] width 25 height 6
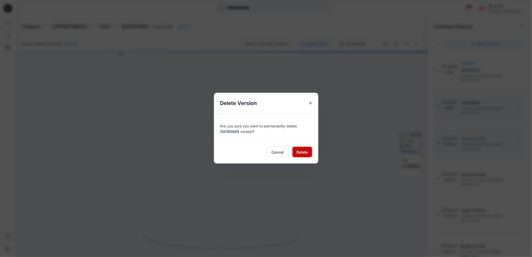
click at [298, 151] on span "Delete" at bounding box center [302, 151] width 11 height 5
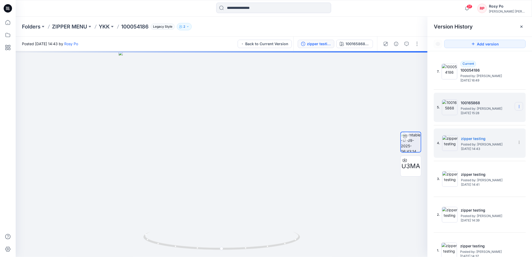
click at [517, 107] on icon at bounding box center [519, 106] width 4 height 4
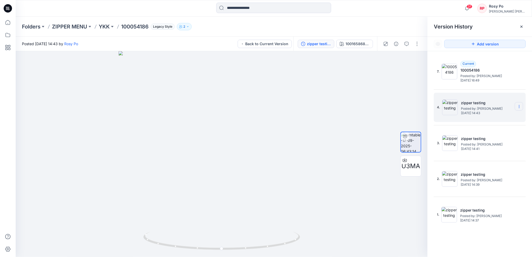
click at [517, 108] on icon at bounding box center [519, 106] width 4 height 4
click at [500, 151] on div "Delete Version" at bounding box center [491, 150] width 61 height 10
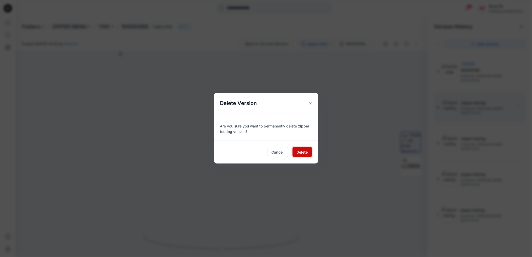
click at [306, 151] on span "Delete" at bounding box center [302, 151] width 11 height 5
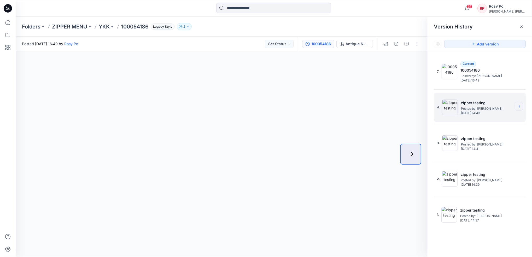
click at [519, 106] on icon at bounding box center [519, 106] width 4 height 4
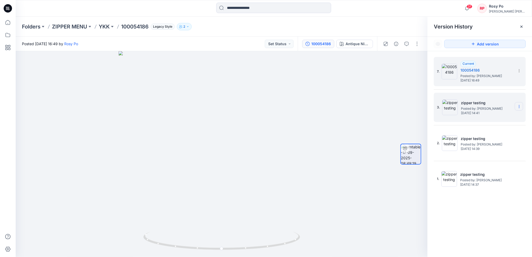
click at [521, 107] on section at bounding box center [519, 106] width 8 height 8
click at [499, 153] on div "Delete Version" at bounding box center [491, 150] width 61 height 10
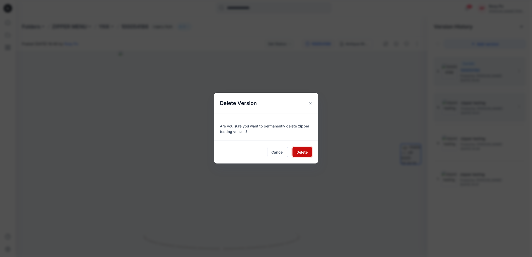
click at [296, 149] on button "Delete" at bounding box center [302, 152] width 20 height 10
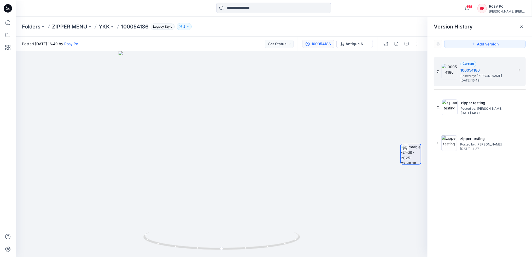
click at [0, 0] on icon at bounding box center [0, 0] width 0 height 0
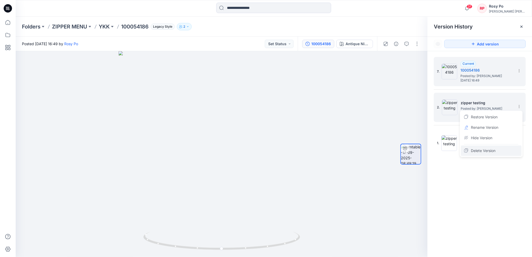
click at [505, 151] on div "Delete Version" at bounding box center [491, 150] width 61 height 10
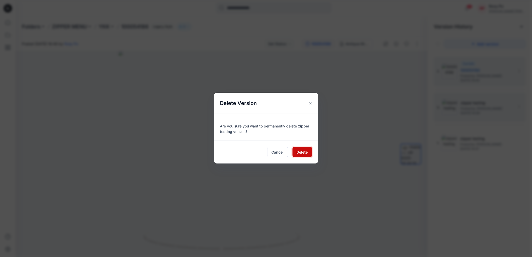
click at [297, 153] on span "Delete" at bounding box center [302, 151] width 11 height 5
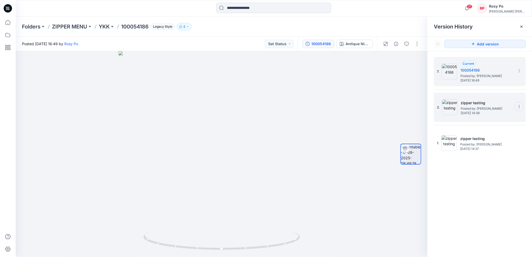
click at [520, 107] on icon at bounding box center [519, 106] width 4 height 4
click at [520, 106] on icon at bounding box center [519, 106] width 4 height 4
click at [489, 152] on span "Delete Version" at bounding box center [483, 151] width 25 height 6
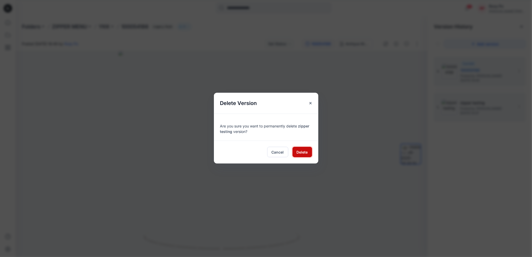
click at [305, 155] on button "Delete" at bounding box center [302, 152] width 20 height 10
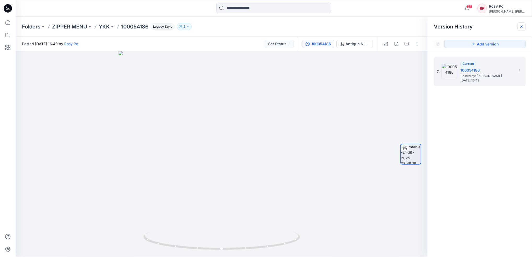
click at [525, 28] on div at bounding box center [521, 26] width 8 height 8
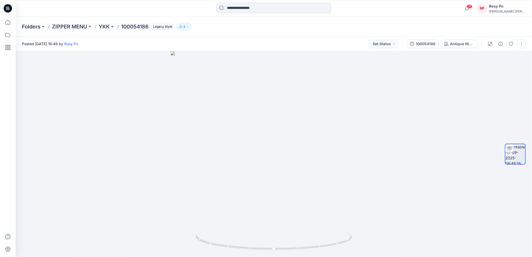
click at [521, 41] on button "button" at bounding box center [521, 44] width 8 height 8
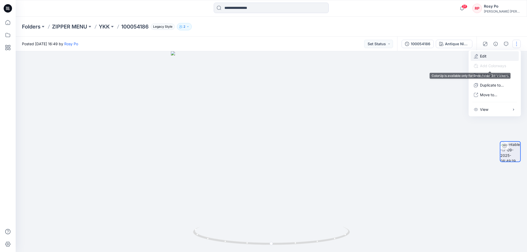
click at [486, 55] on p "Edit" at bounding box center [483, 55] width 7 height 5
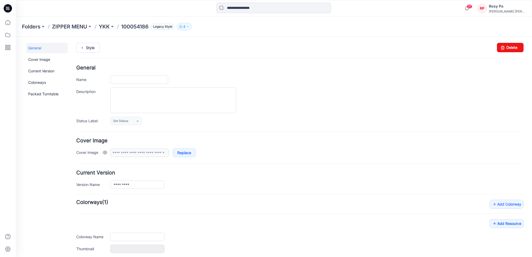
type input "*********"
type input "**********"
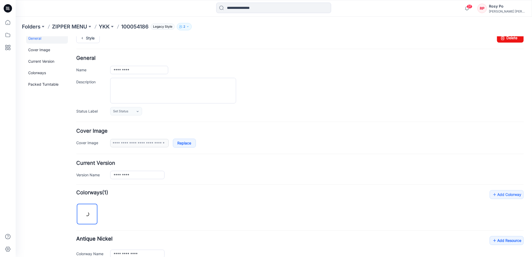
scroll to position [69, 0]
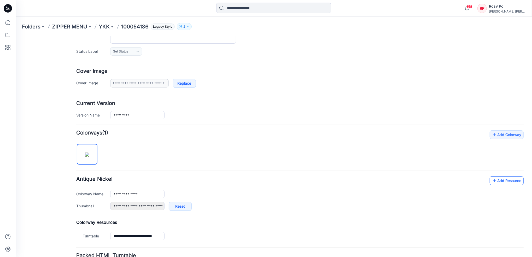
click at [510, 182] on link "Add Resource" at bounding box center [506, 180] width 34 height 9
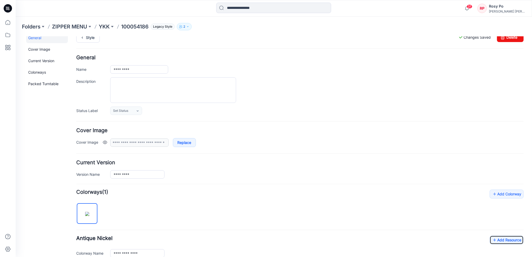
scroll to position [0, 0]
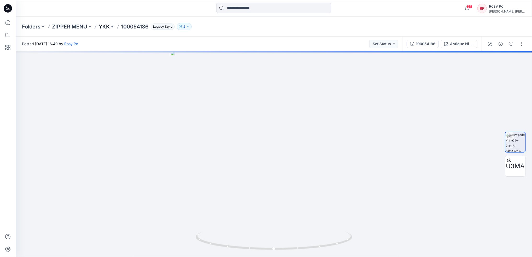
click at [102, 24] on p "YKK" at bounding box center [104, 26] width 11 height 7
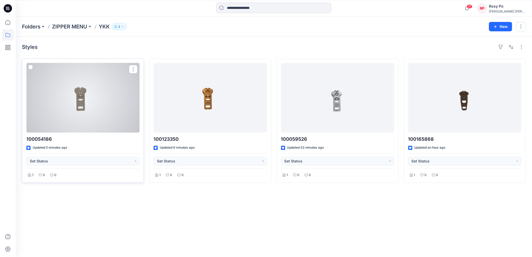
click at [86, 127] on div at bounding box center [82, 97] width 113 height 69
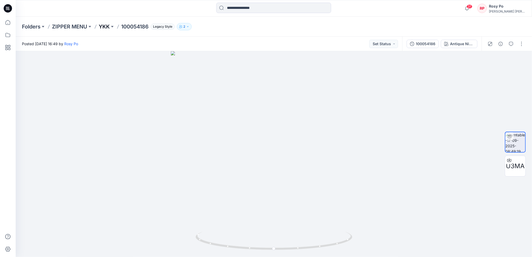
click at [108, 26] on p "YKK" at bounding box center [104, 26] width 11 height 7
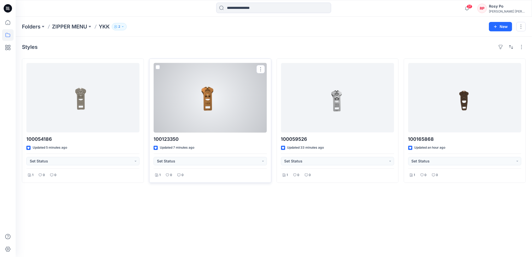
drag, startPoint x: 203, startPoint y: 93, endPoint x: 208, endPoint y: 96, distance: 5.4
click at [203, 93] on div at bounding box center [210, 97] width 113 height 69
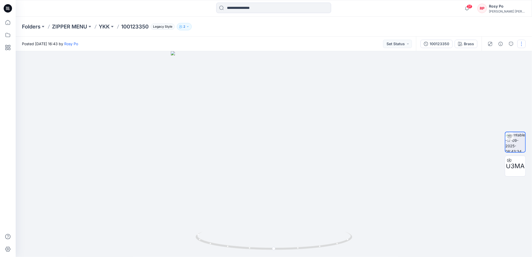
click at [519, 46] on button "button" at bounding box center [521, 44] width 8 height 8
click at [502, 56] on button "Edit" at bounding box center [495, 56] width 48 height 10
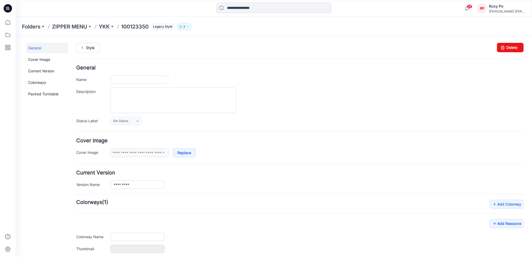
type input "*********"
type input "*****"
type input "**********"
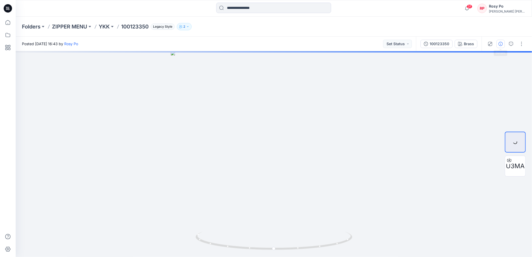
click at [502, 45] on icon "button" at bounding box center [501, 44] width 4 height 4
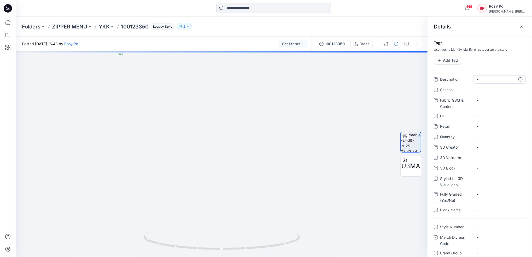
click at [491, 82] on span "-" at bounding box center [499, 79] width 45 height 5
type textarea "**********"
click at [486, 33] on div "Details" at bounding box center [480, 27] width 104 height 20
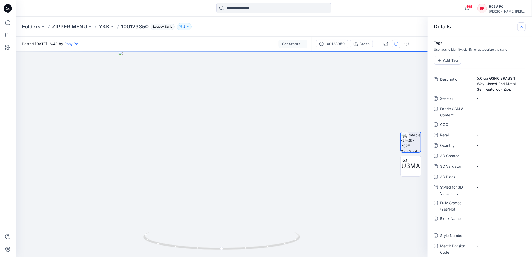
click at [520, 27] on icon "button" at bounding box center [521, 27] width 4 height 4
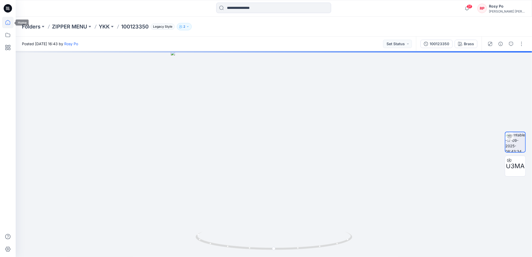
click at [5, 22] on icon at bounding box center [7, 22] width 5 height 5
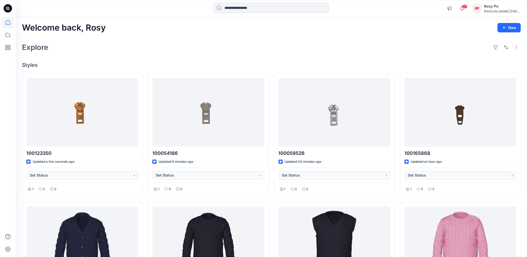
drag, startPoint x: 400, startPoint y: 38, endPoint x: 403, endPoint y: 39, distance: 2.7
click at [400, 38] on div "Welcome back, Rosy New Explore Styles 100123350 Updated a few seconds ago Set S…" at bounding box center [271, 248] width 511 height 462
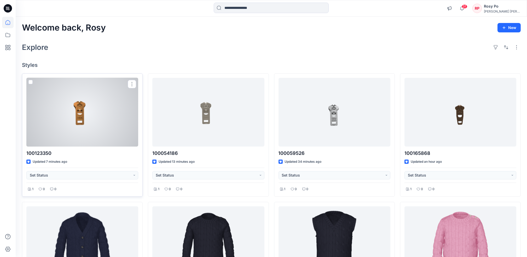
click at [115, 113] on div at bounding box center [82, 112] width 112 height 69
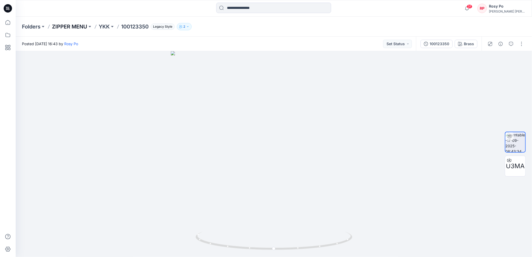
click at [72, 27] on p "ZIPPER MENU" at bounding box center [69, 26] width 35 height 7
